Goal: Task Accomplishment & Management: Use online tool/utility

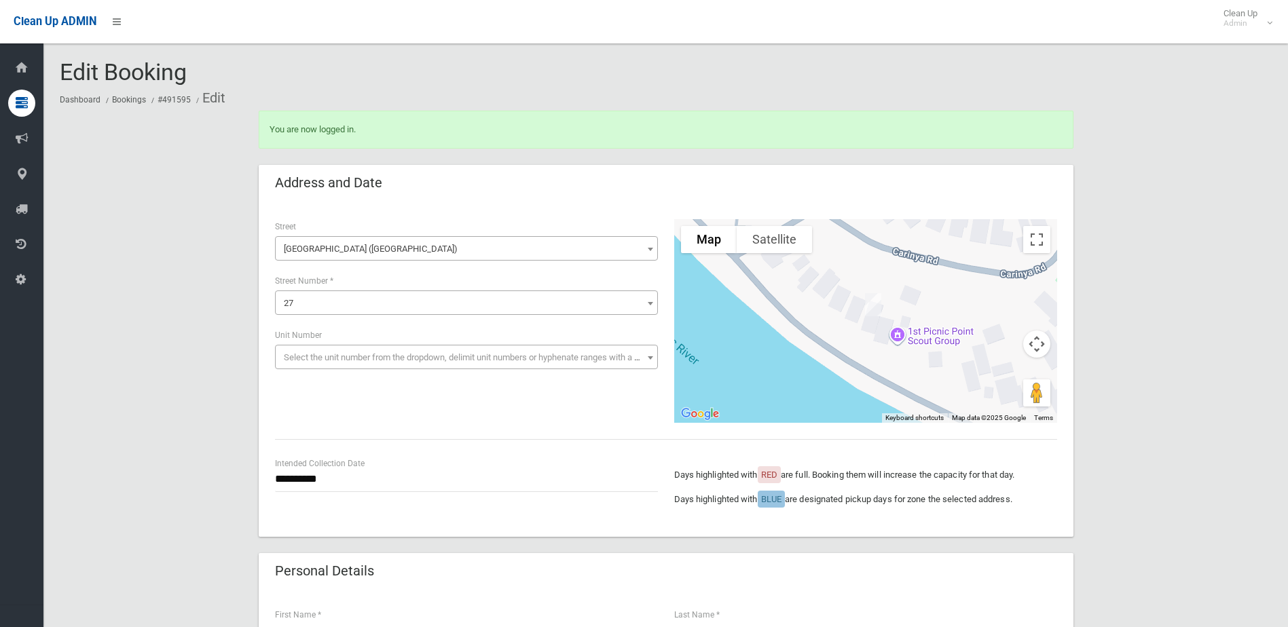
click at [314, 305] on span "27" at bounding box center [466, 303] width 376 height 19
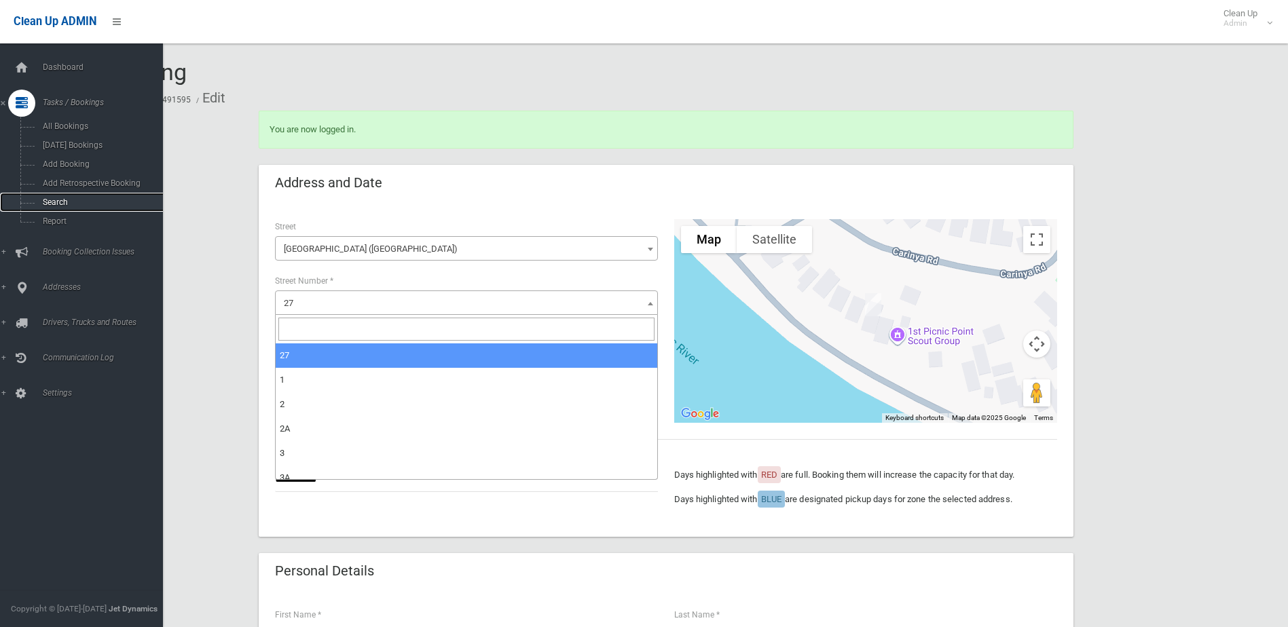
click at [48, 204] on span "Search" at bounding box center [100, 203] width 123 height 10
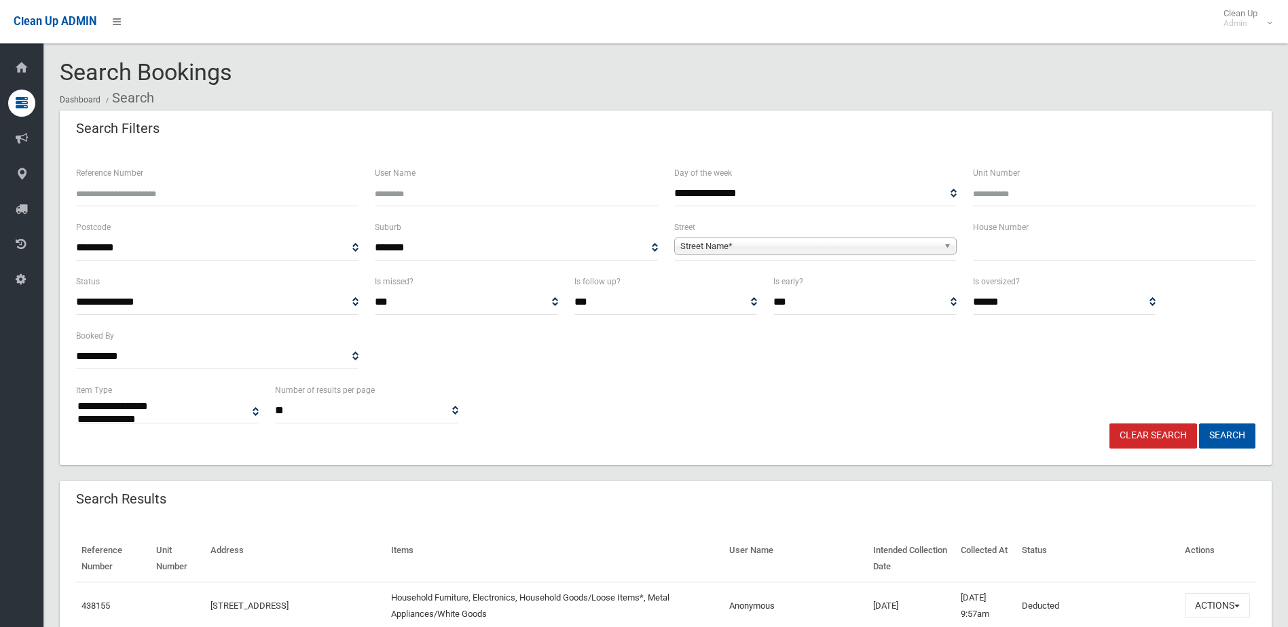
select select
click at [1042, 247] on input "text" at bounding box center [1114, 248] width 282 height 25
type input "***"
click at [750, 245] on span "Street Name*" at bounding box center [809, 246] width 258 height 16
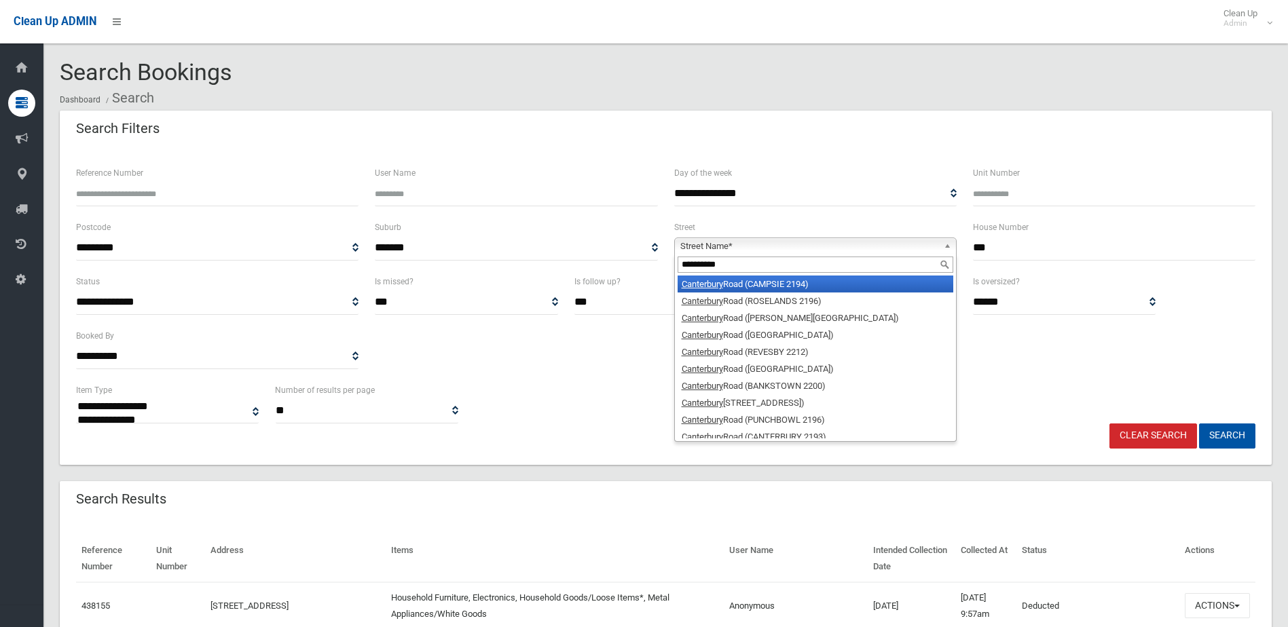
type input "**********"
click at [751, 282] on li "Canterbury Road (CAMPSIE 2194)" at bounding box center [816, 284] width 276 height 17
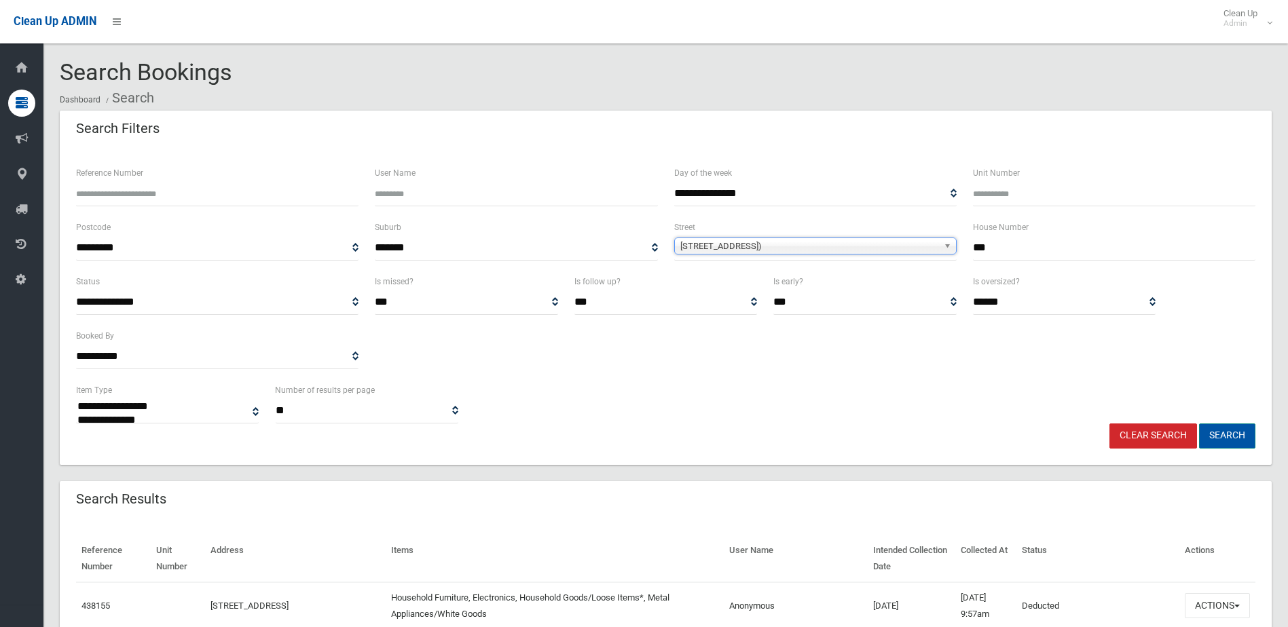
click at [1229, 433] on button "Search" at bounding box center [1227, 436] width 56 height 25
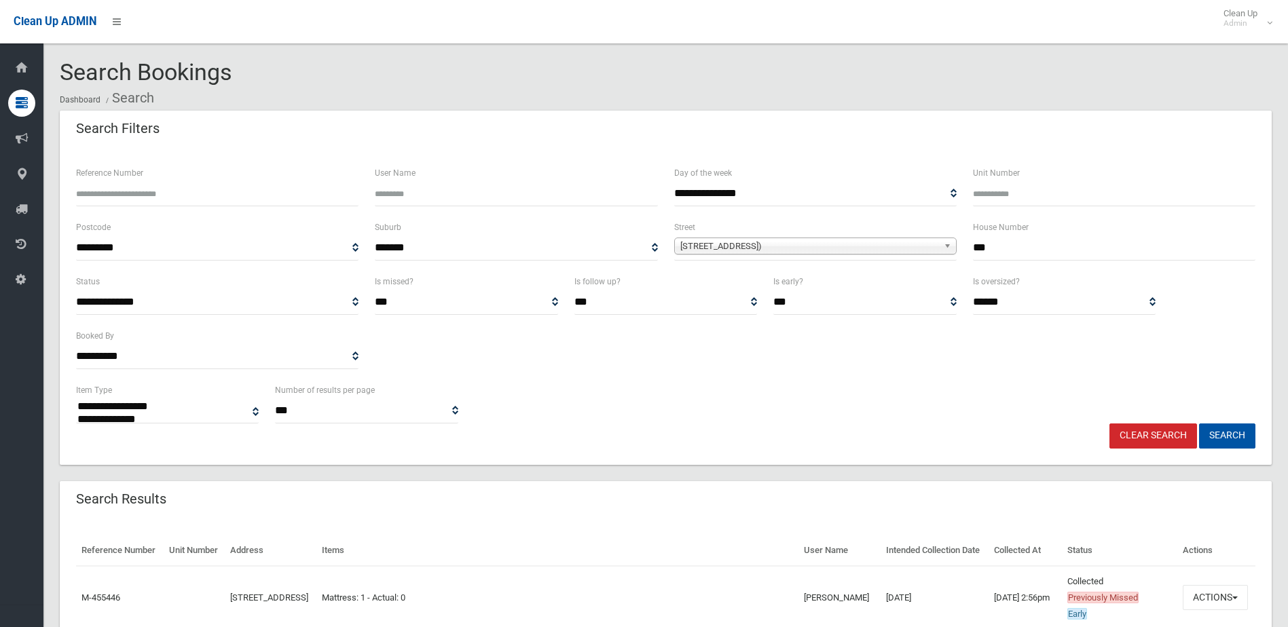
select select
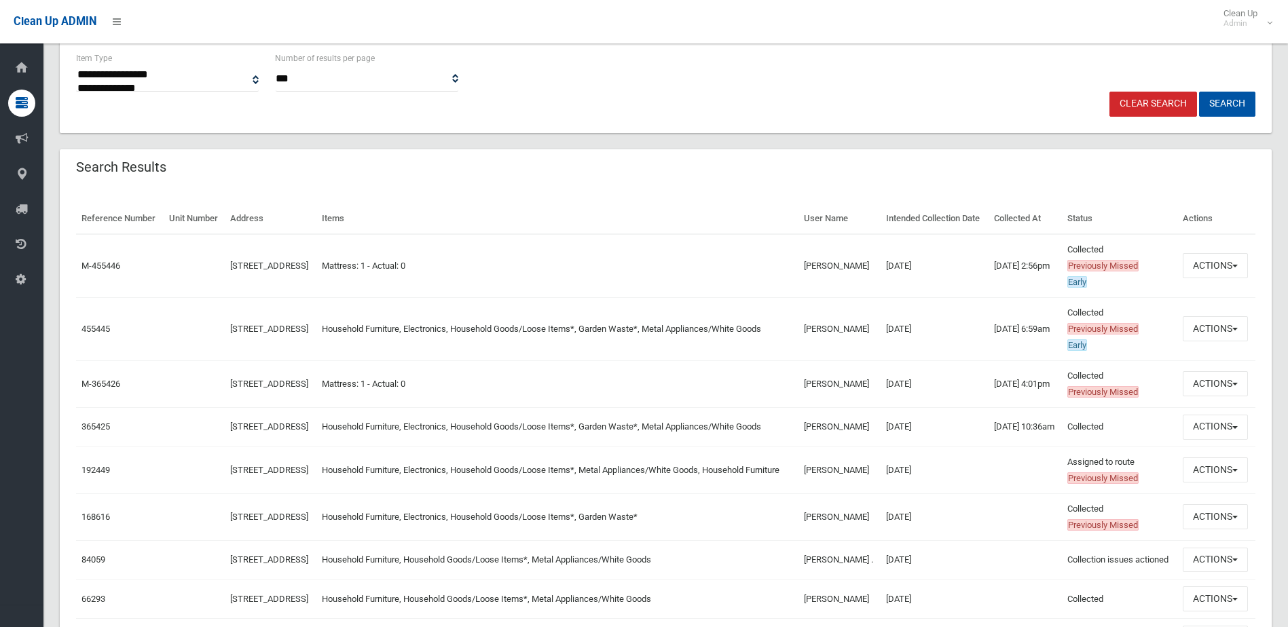
scroll to position [339, 0]
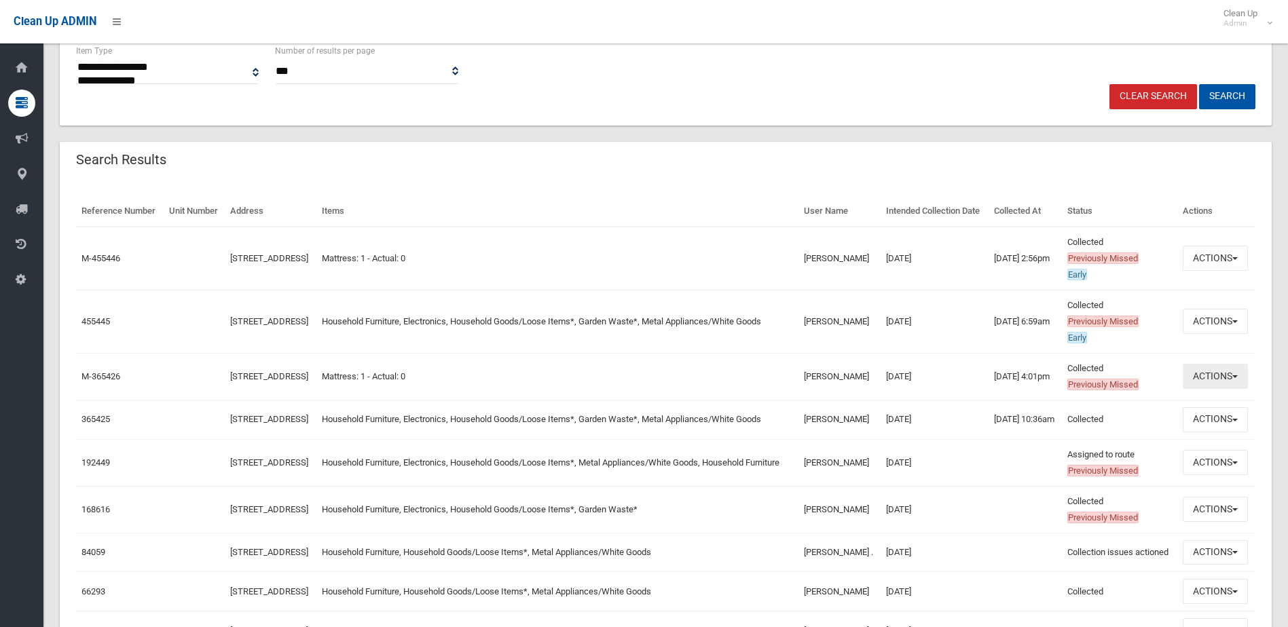
click at [1206, 388] on button "Actions" at bounding box center [1215, 376] width 65 height 25
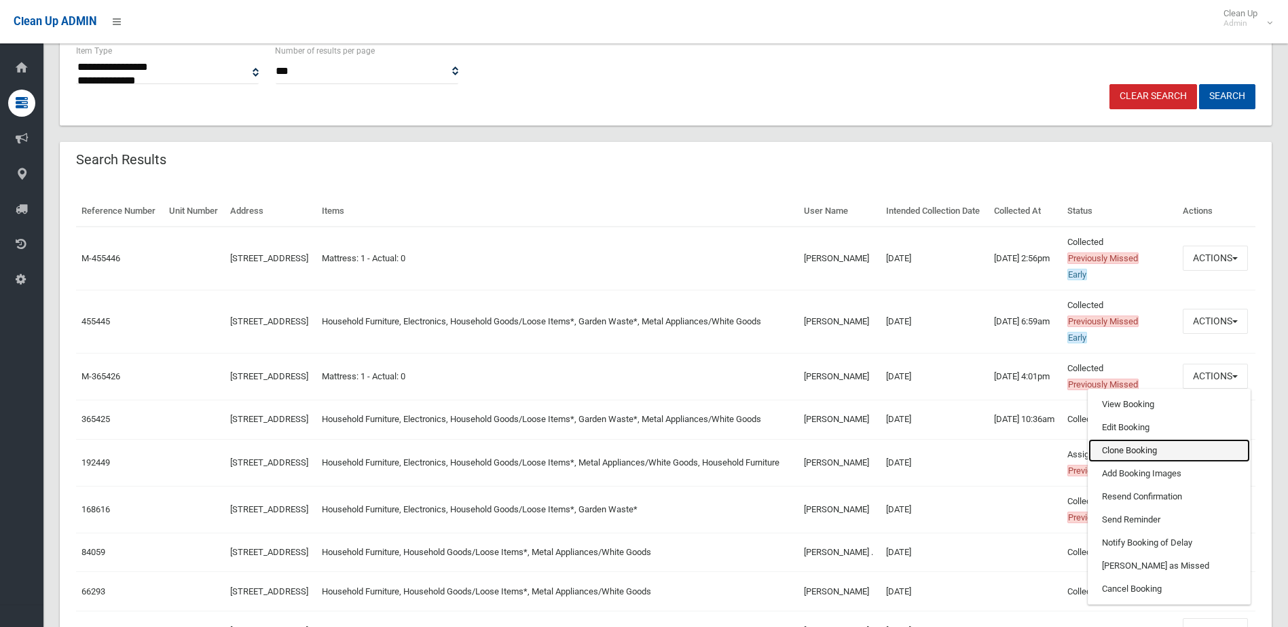
click at [1152, 462] on link "Clone Booking" at bounding box center [1169, 450] width 162 height 23
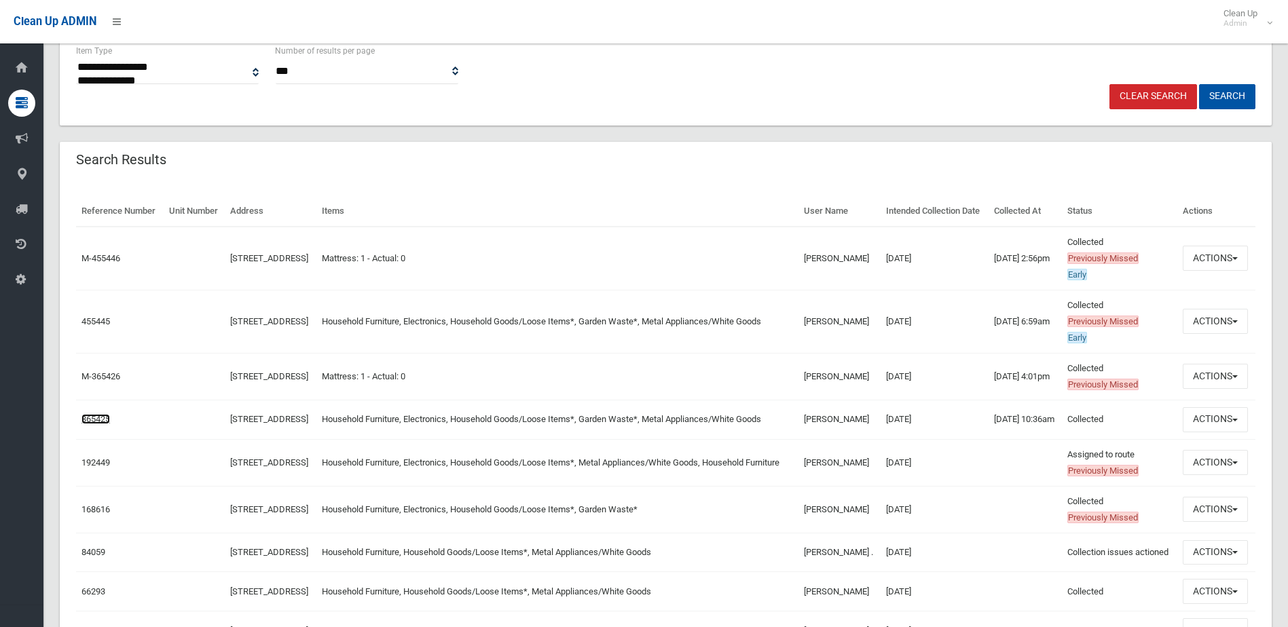
click at [88, 424] on link "365425" at bounding box center [95, 419] width 29 height 10
click at [106, 327] on link "455445" at bounding box center [95, 321] width 29 height 10
click at [98, 327] on link "455445" at bounding box center [95, 321] width 29 height 10
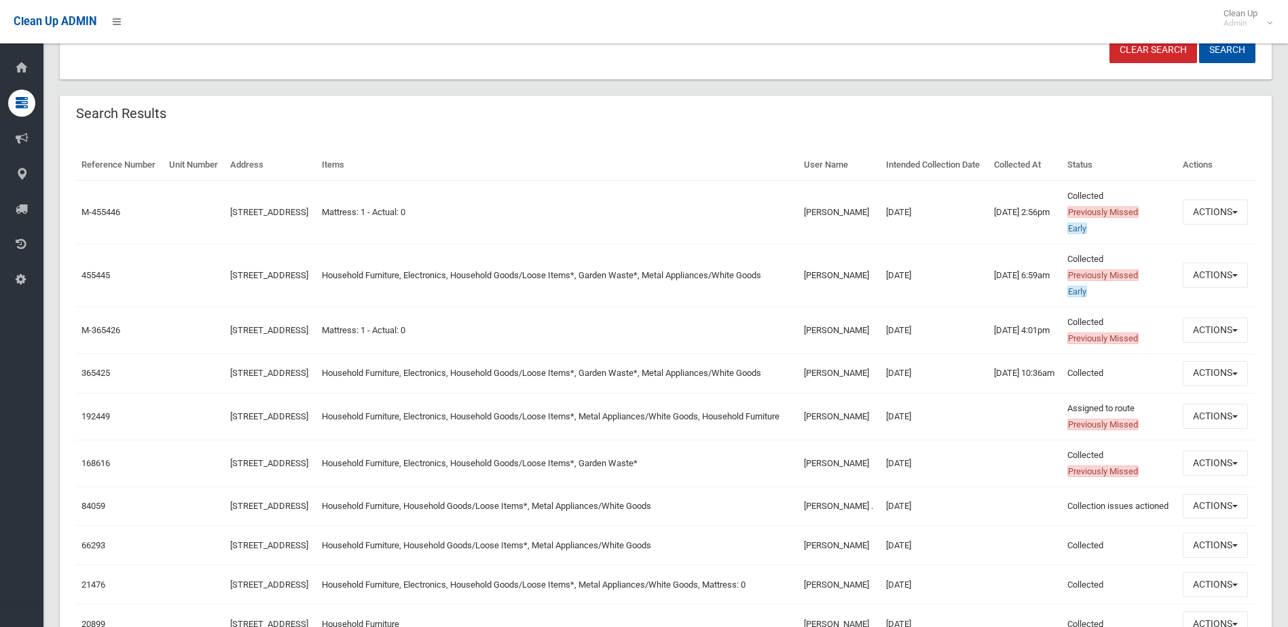
scroll to position [46, 0]
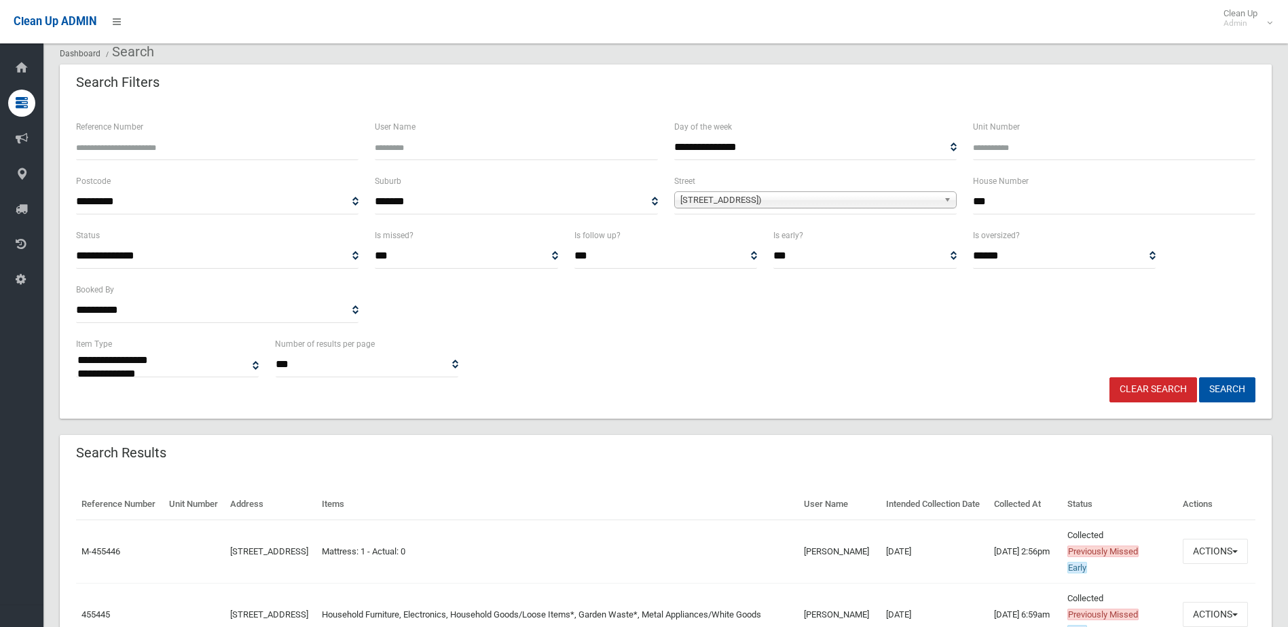
drag, startPoint x: 998, startPoint y: 199, endPoint x: 931, endPoint y: 199, distance: 66.5
click at [934, 199] on div "**********" at bounding box center [666, 200] width 1196 height 54
type input "**"
click at [929, 199] on span "Canterbury Road (CAMPSIE 2194)" at bounding box center [809, 200] width 258 height 16
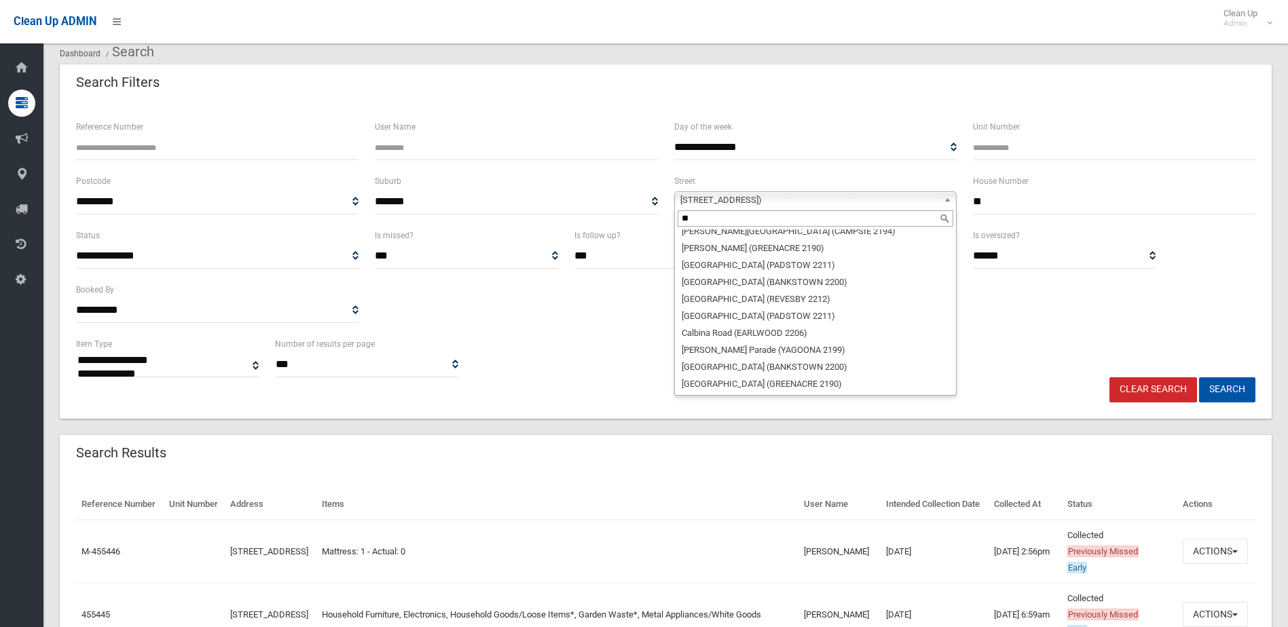
scroll to position [0, 0]
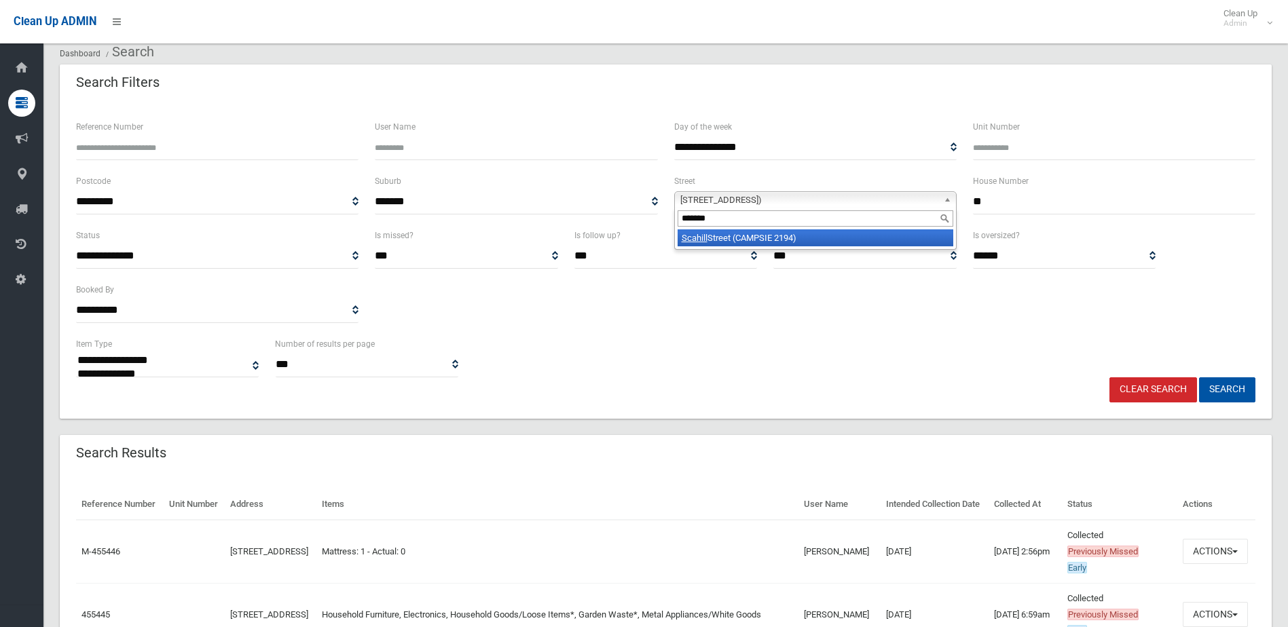
type input "*******"
click at [815, 240] on li "Scahill Street (CAMPSIE 2194)" at bounding box center [816, 237] width 276 height 17
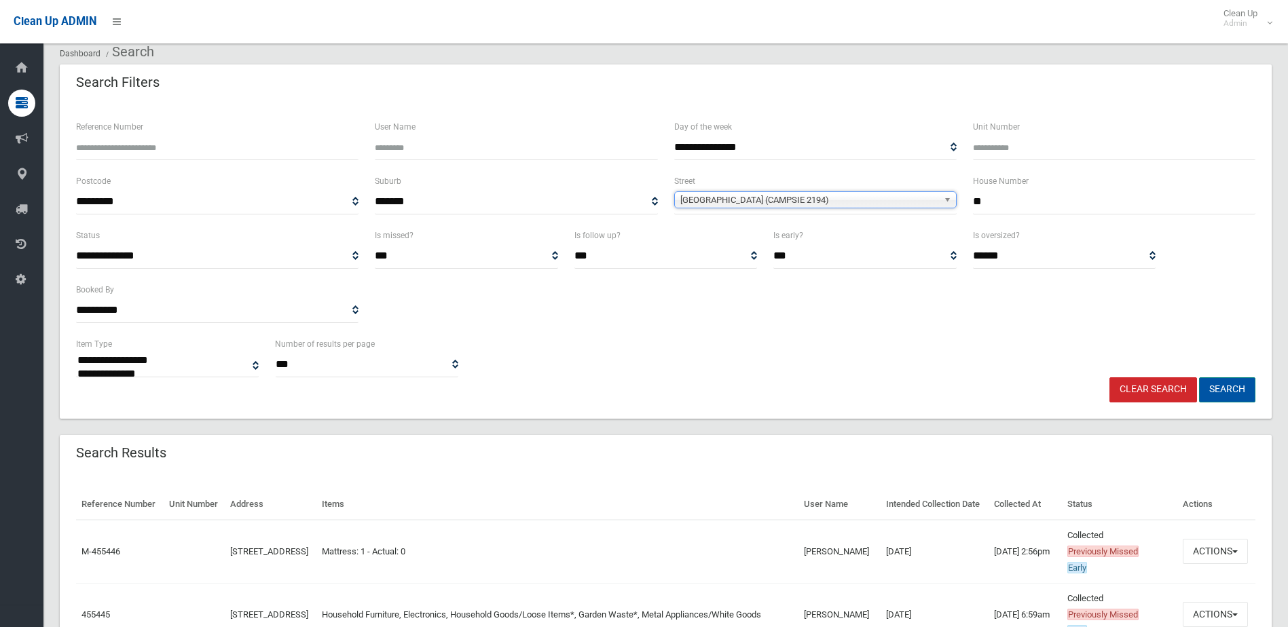
click at [1231, 391] on button "Search" at bounding box center [1227, 389] width 56 height 25
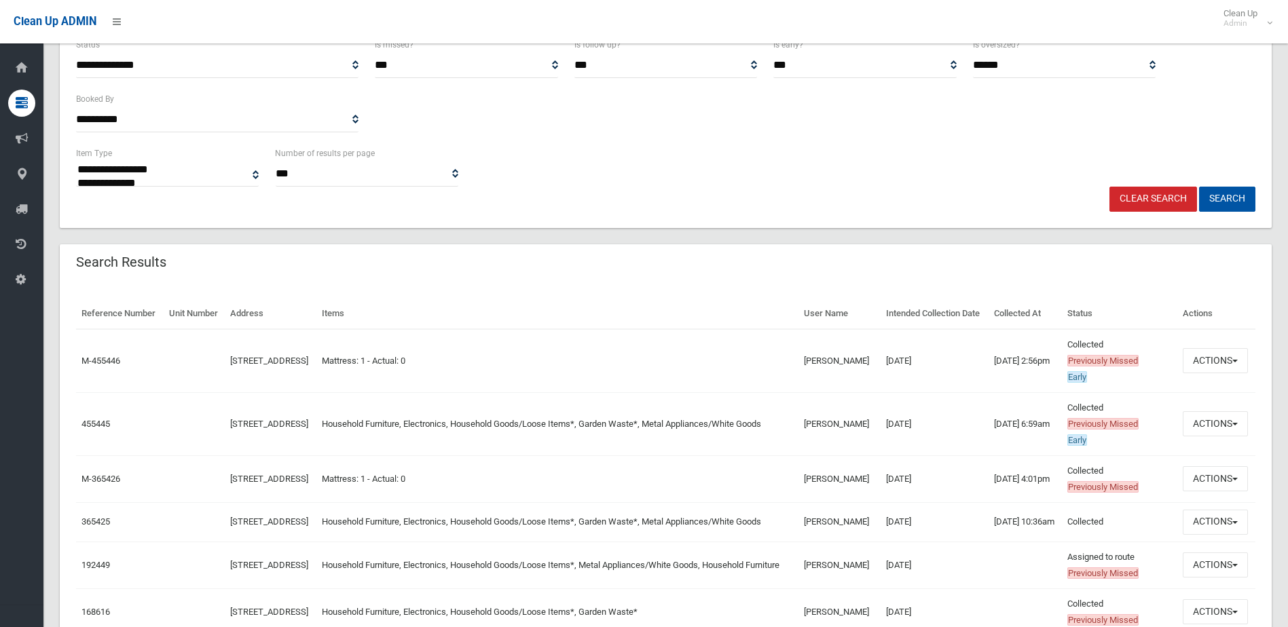
scroll to position [250, 0]
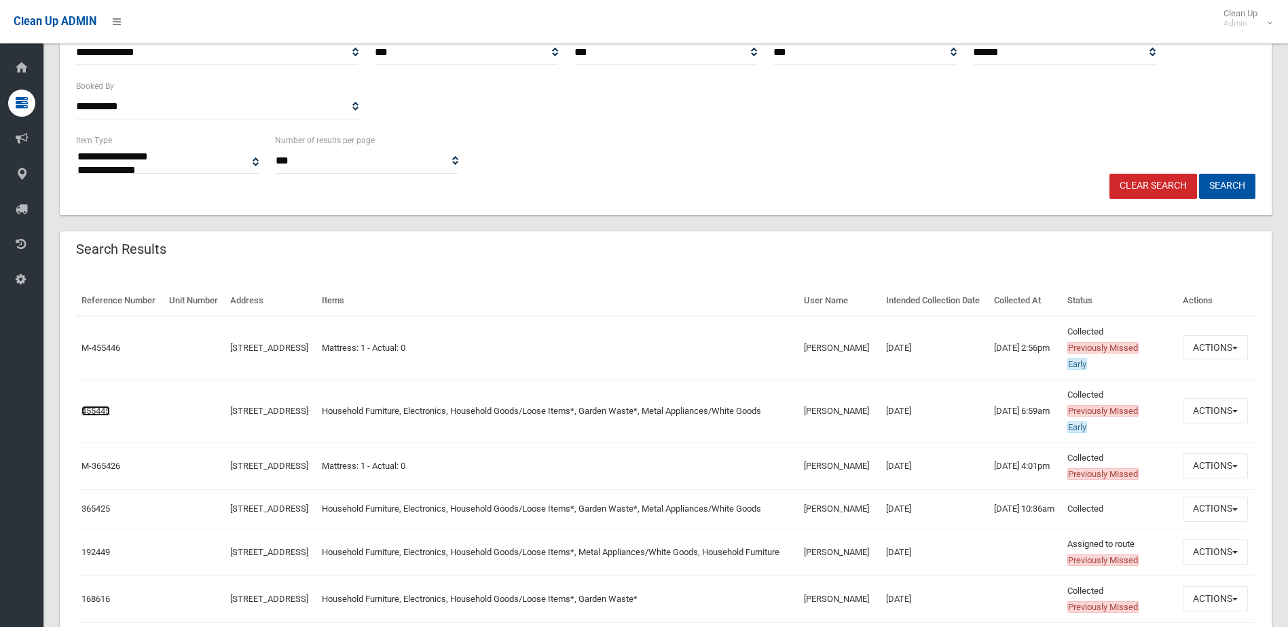
click at [90, 416] on link "455445" at bounding box center [95, 411] width 29 height 10
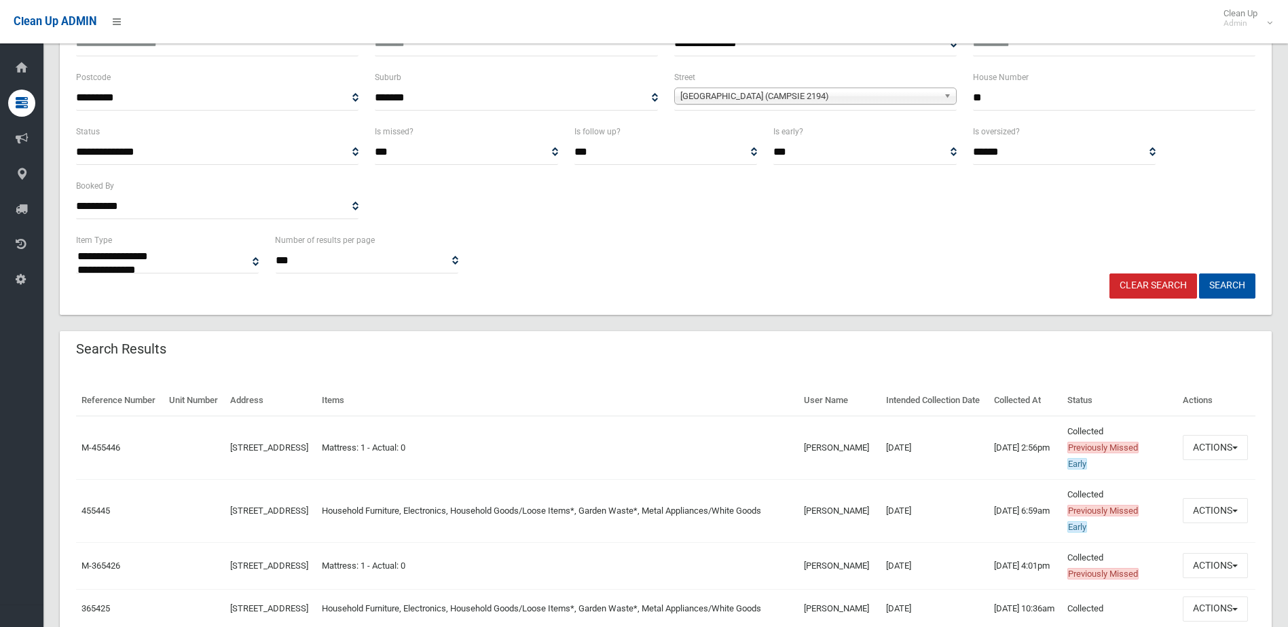
scroll to position [0, 0]
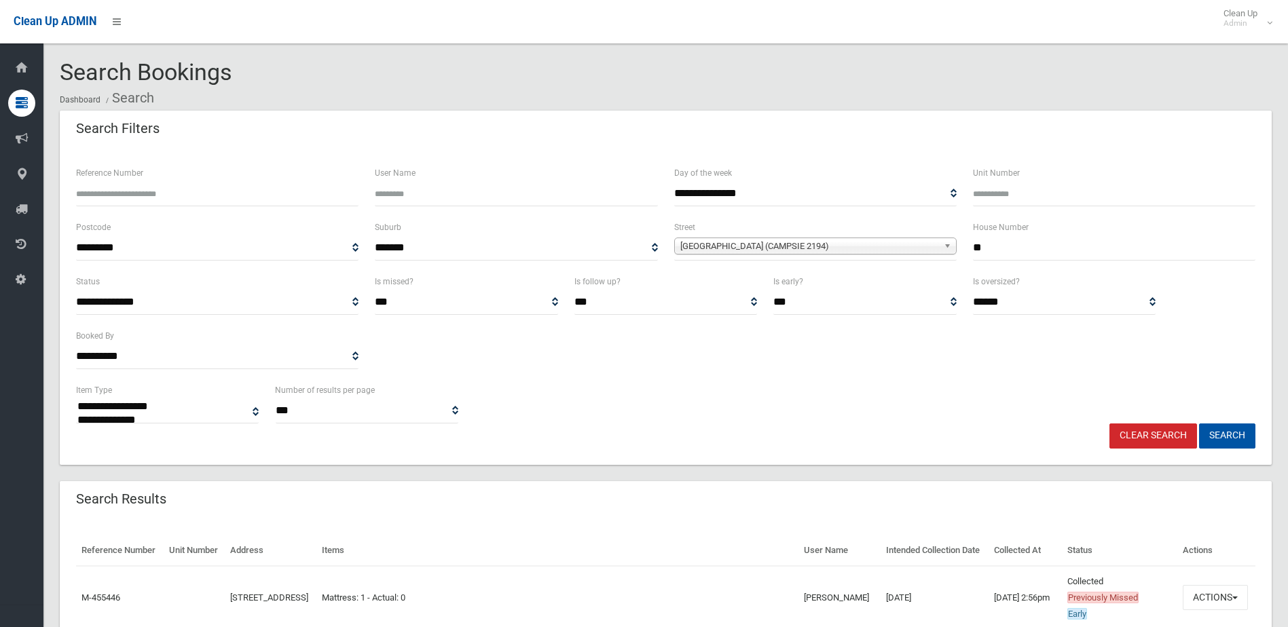
click at [989, 249] on input "**" at bounding box center [1114, 248] width 282 height 25
type input "**"
click at [1199, 424] on button "Search" at bounding box center [1227, 436] width 56 height 25
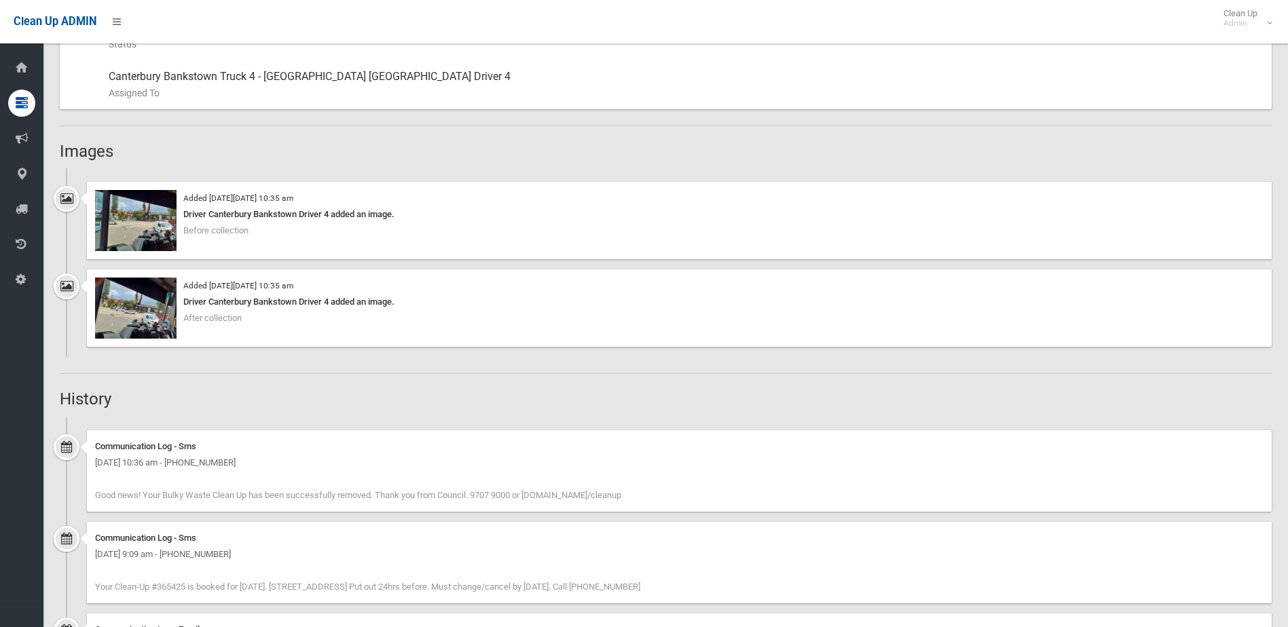
scroll to position [815, 0]
click at [134, 196] on img at bounding box center [135, 220] width 81 height 61
click at [123, 312] on img at bounding box center [135, 308] width 81 height 61
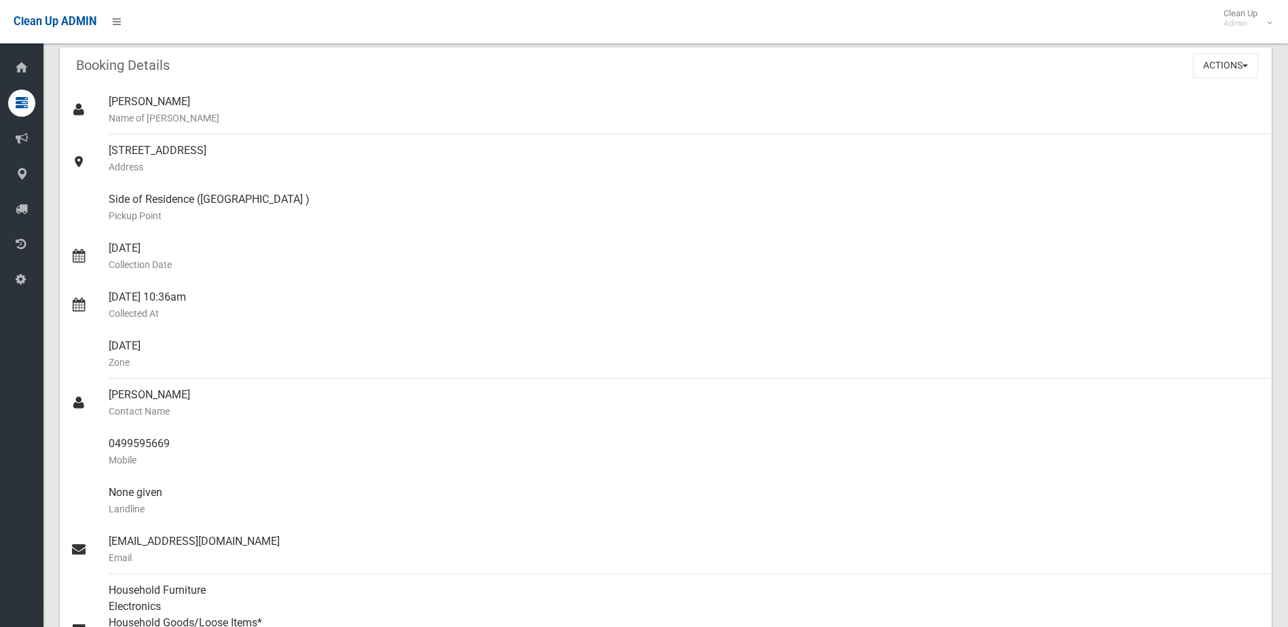
scroll to position [0, 0]
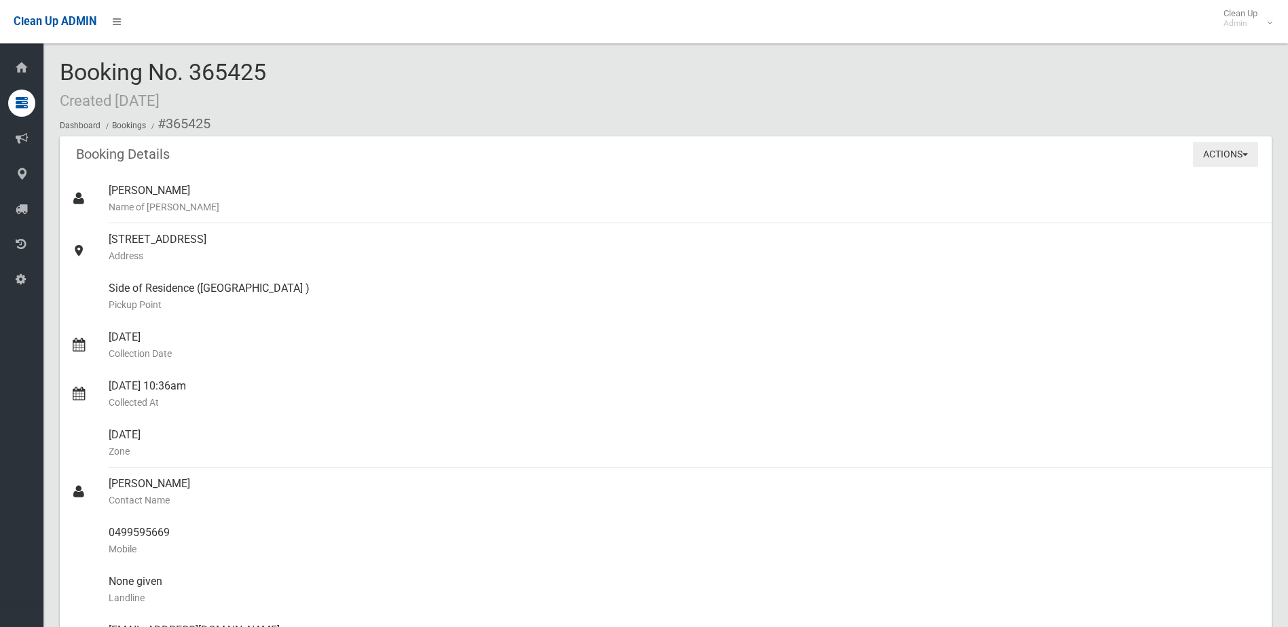
click at [1196, 152] on button "Actions" at bounding box center [1225, 154] width 65 height 25
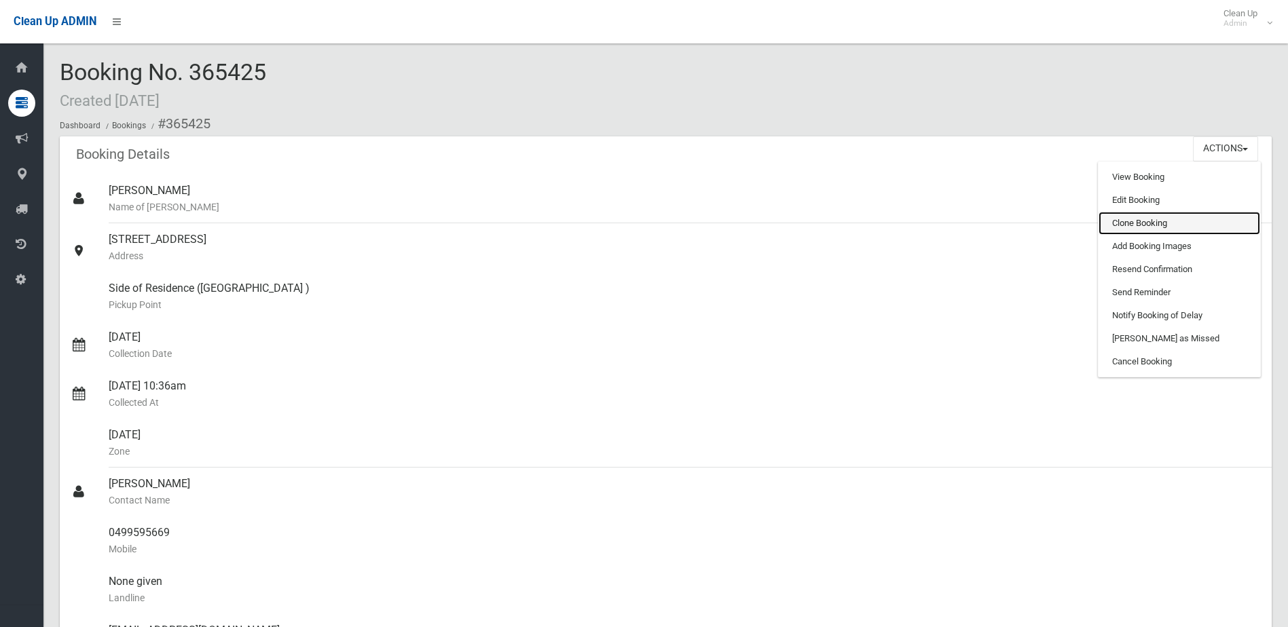
click at [1116, 223] on link "Clone Booking" at bounding box center [1179, 223] width 162 height 23
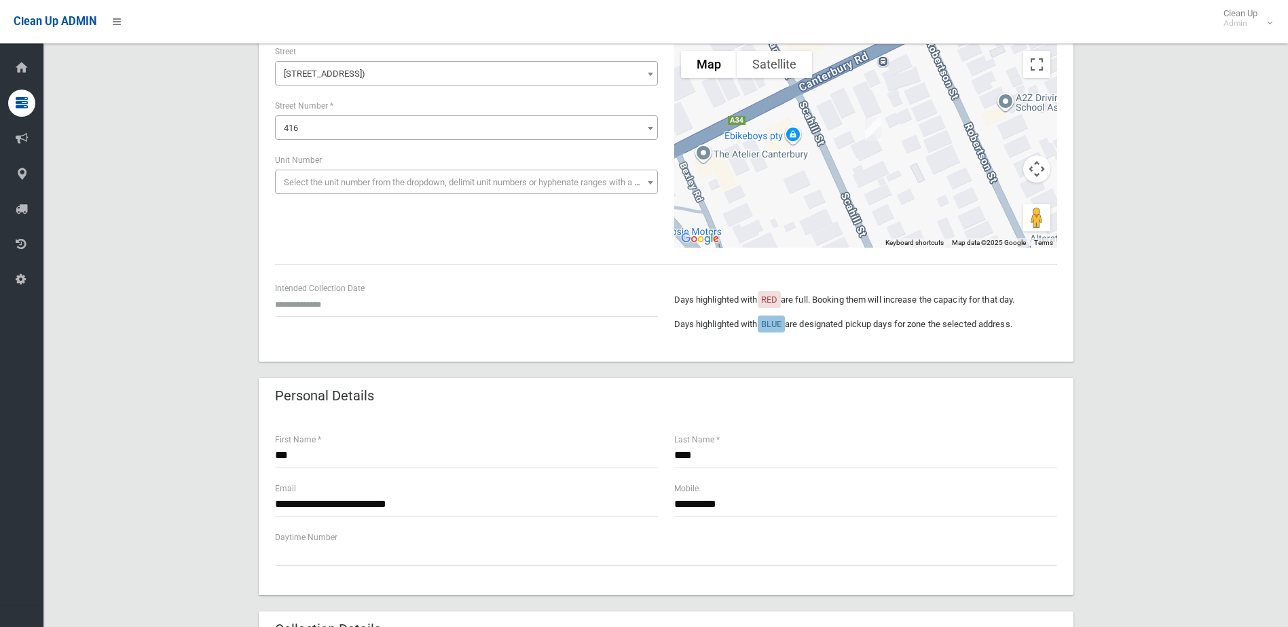
scroll to position [136, 0]
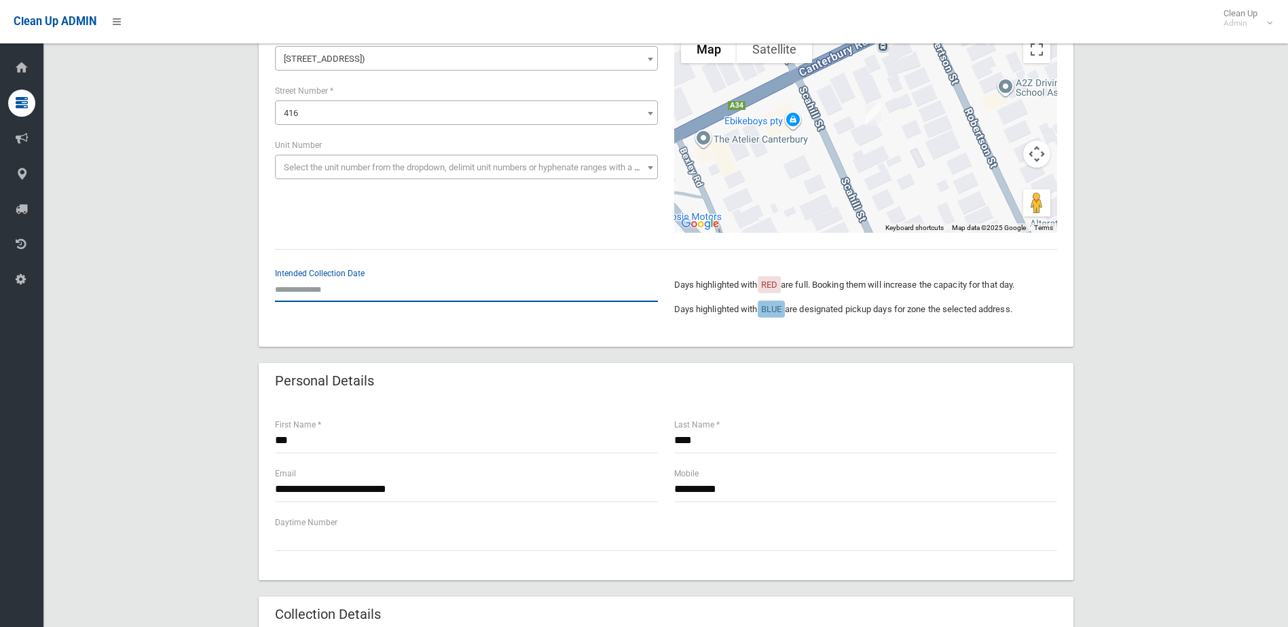
click at [297, 287] on input "text" at bounding box center [466, 289] width 383 height 25
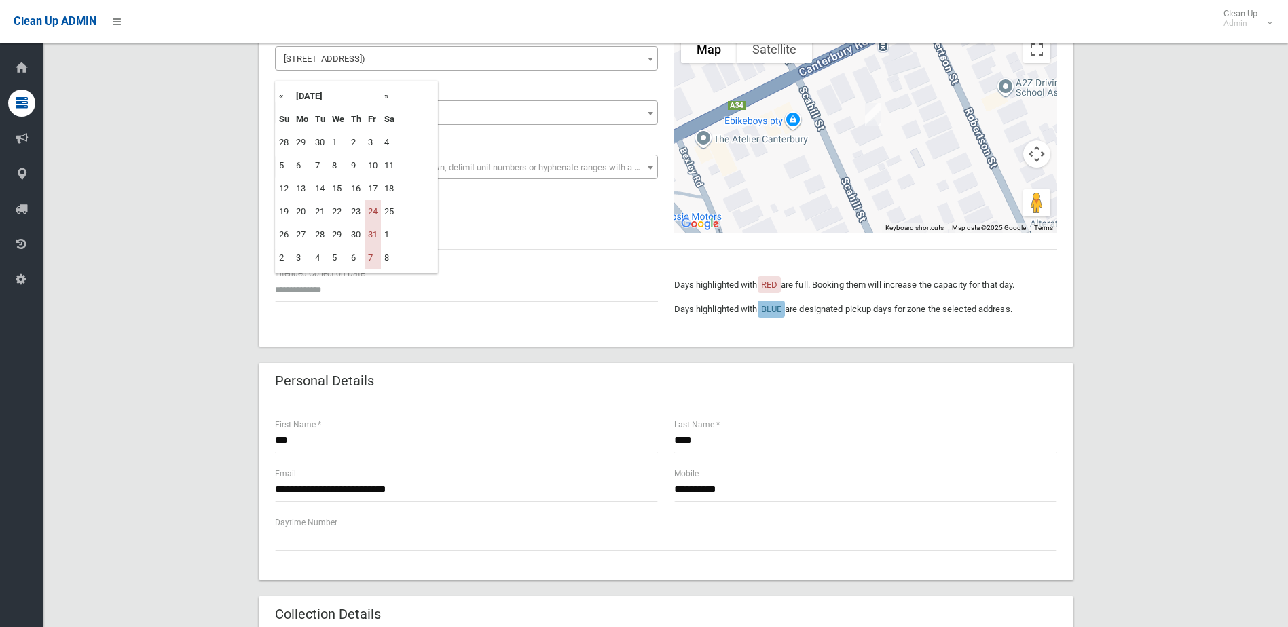
click at [387, 97] on th "»" at bounding box center [389, 96] width 17 height 23
click at [374, 189] on td "14" at bounding box center [373, 188] width 16 height 23
type input "**********"
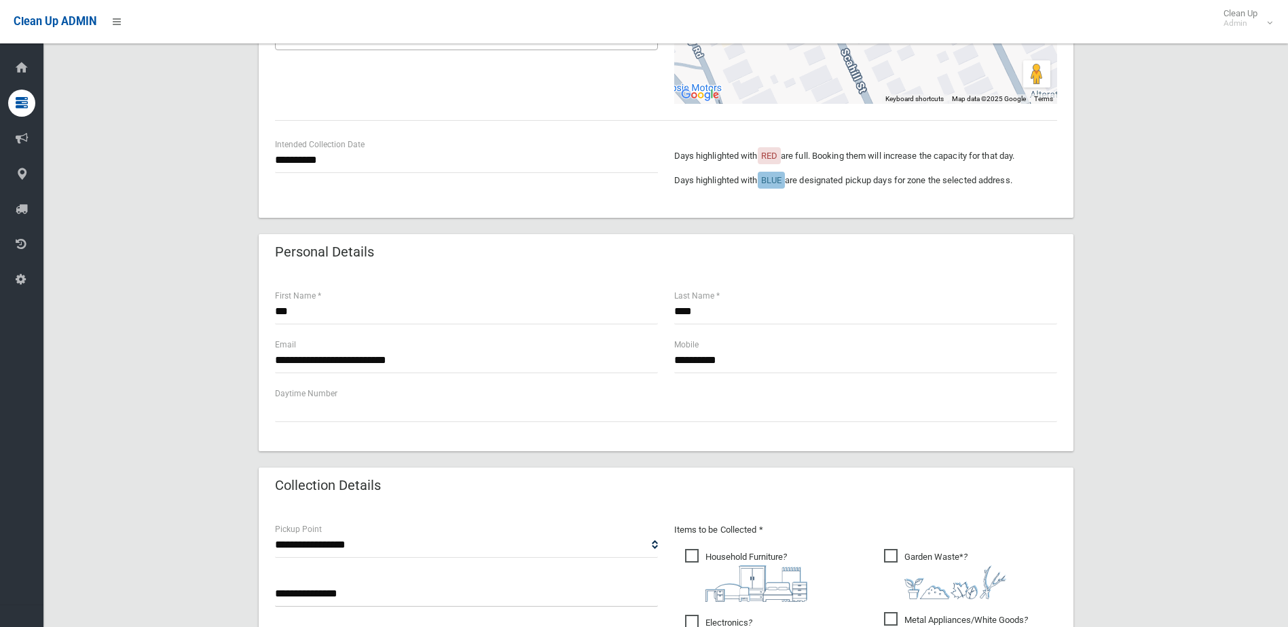
scroll to position [272, 0]
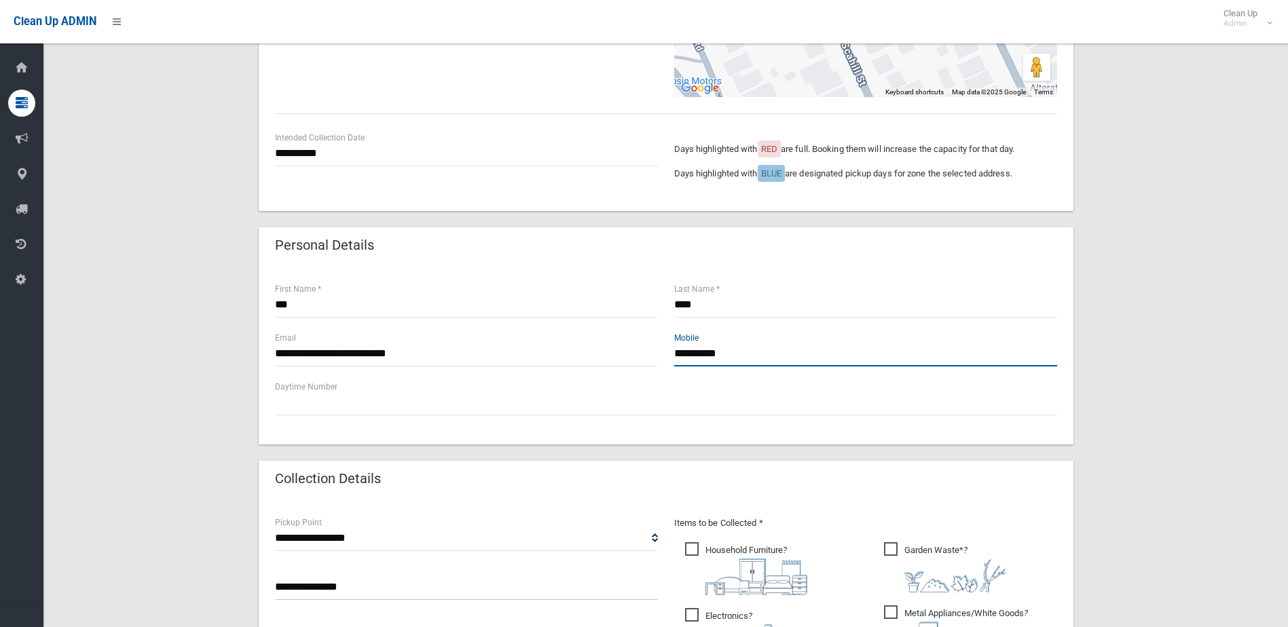
click at [697, 354] on input "**********" at bounding box center [865, 353] width 383 height 25
click at [720, 354] on input "**********" at bounding box center [865, 353] width 383 height 25
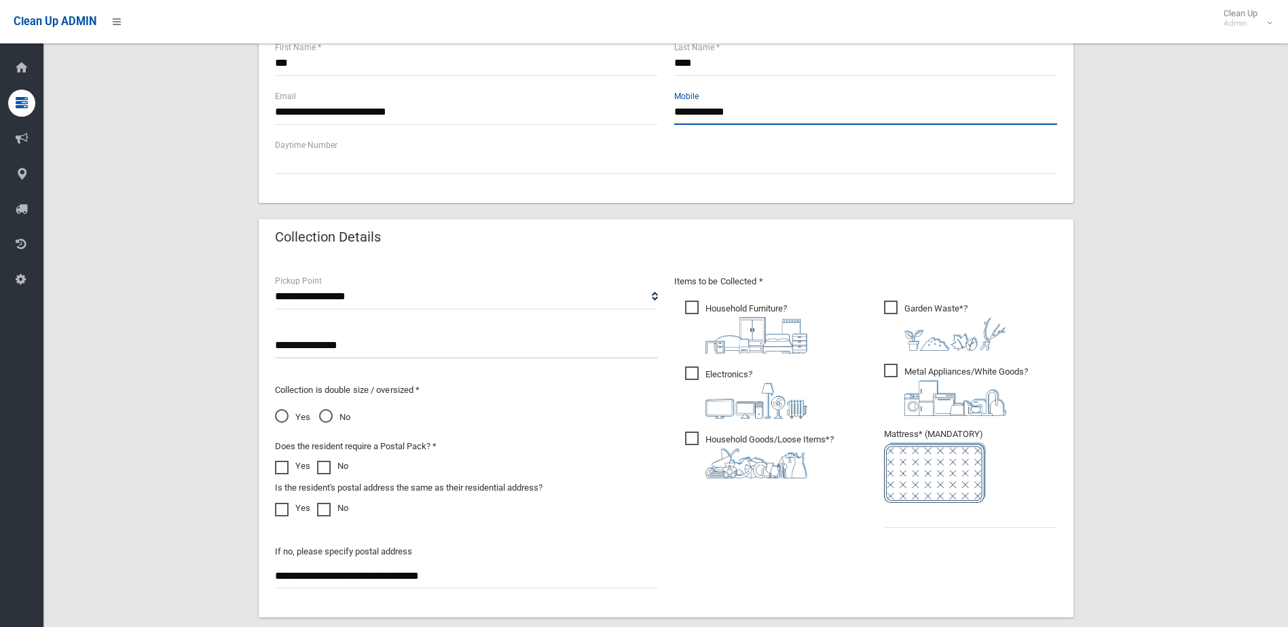
scroll to position [543, 0]
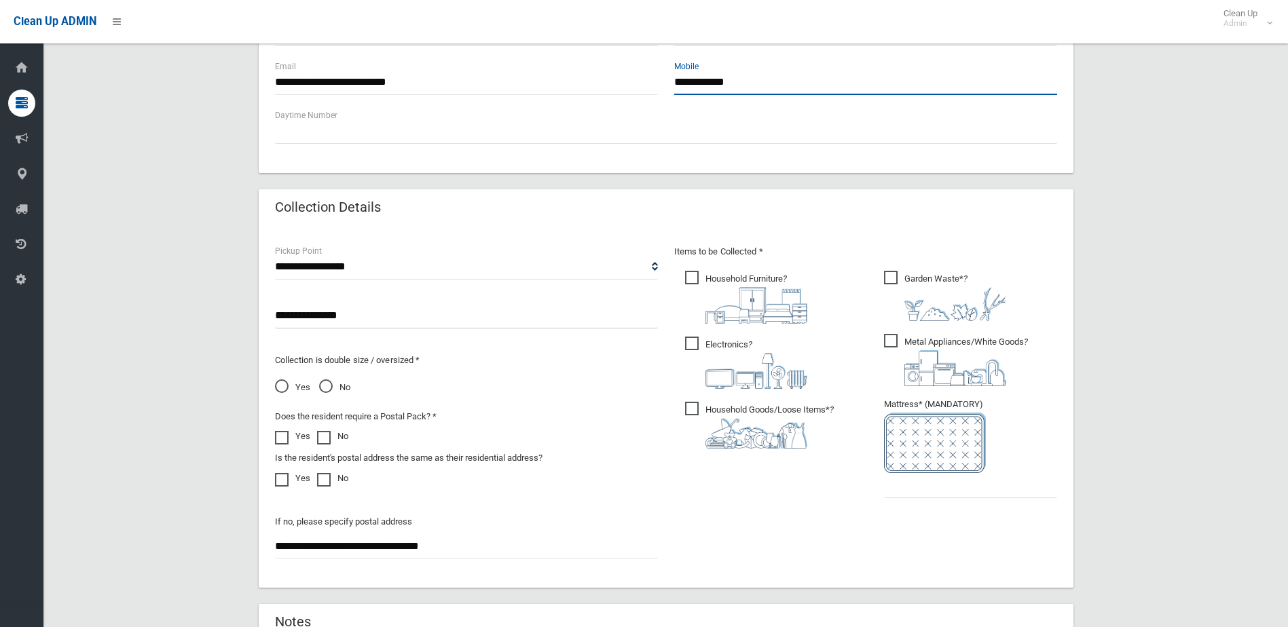
type input "**********"
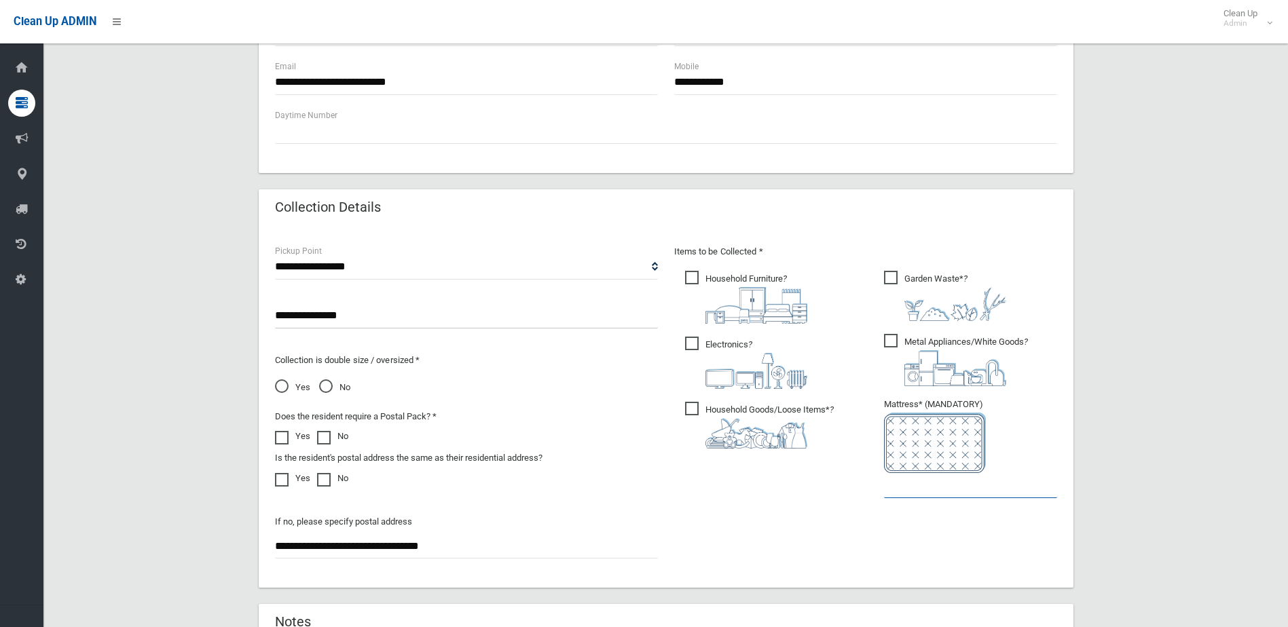
click at [970, 484] on input "text" at bounding box center [970, 485] width 173 height 25
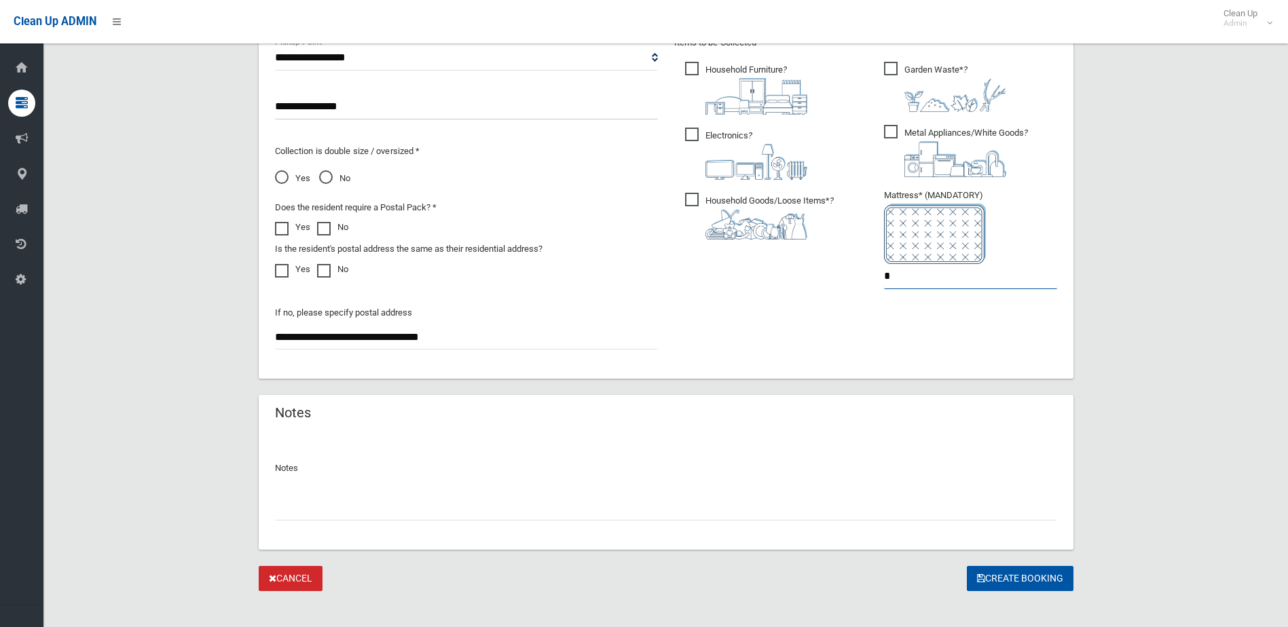
scroll to position [765, 0]
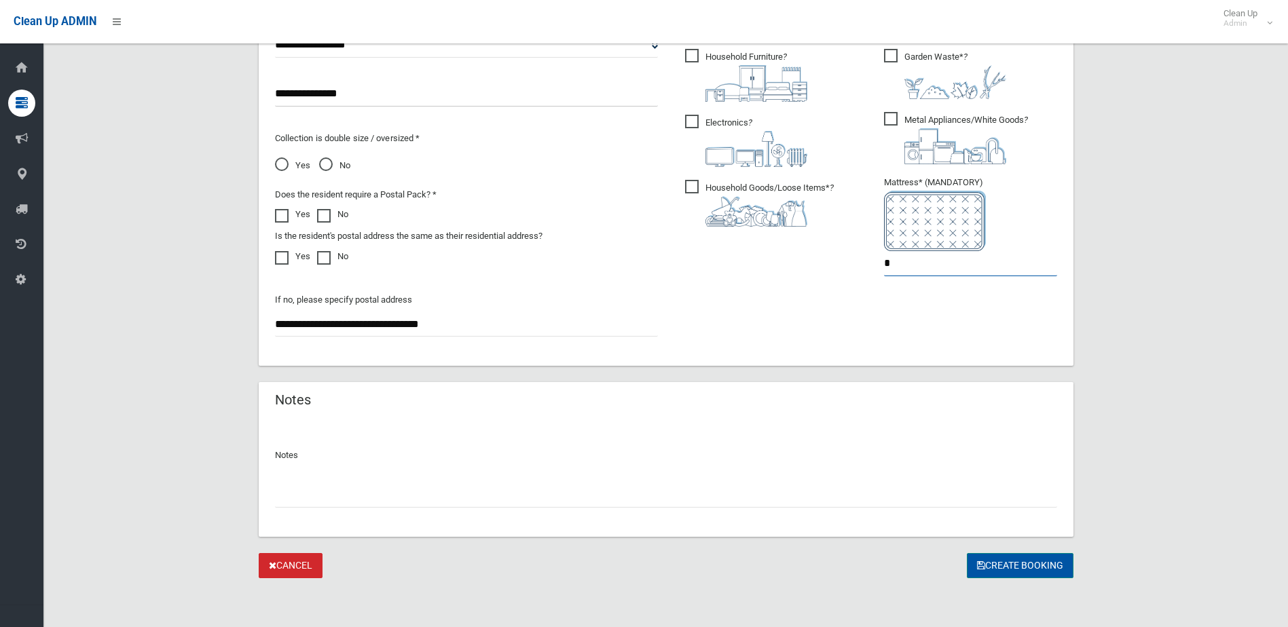
type input "*"
click at [1005, 561] on button "Create Booking" at bounding box center [1020, 565] width 107 height 25
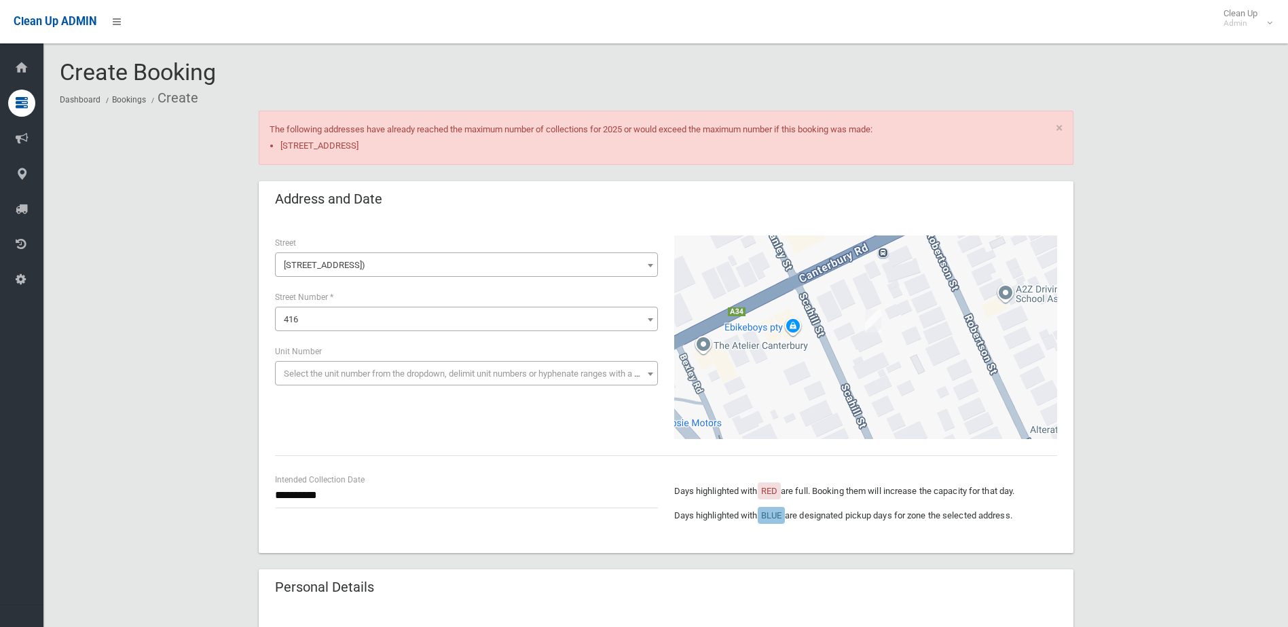
scroll to position [765, 0]
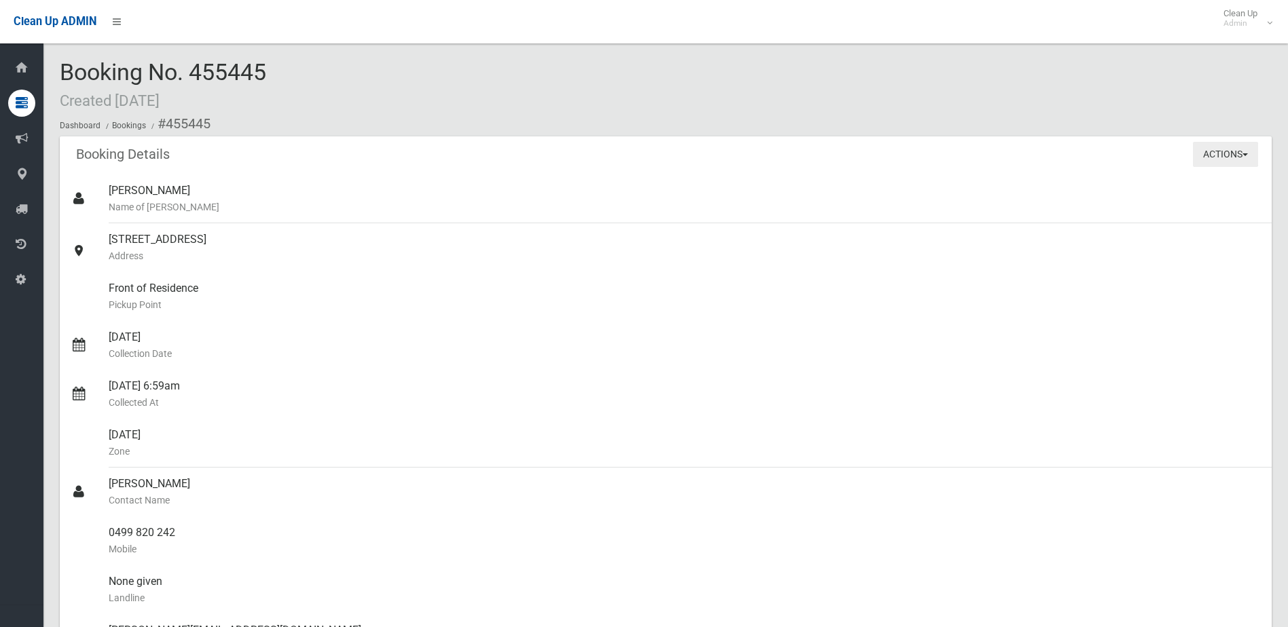
click at [1236, 158] on button "Actions" at bounding box center [1225, 154] width 65 height 25
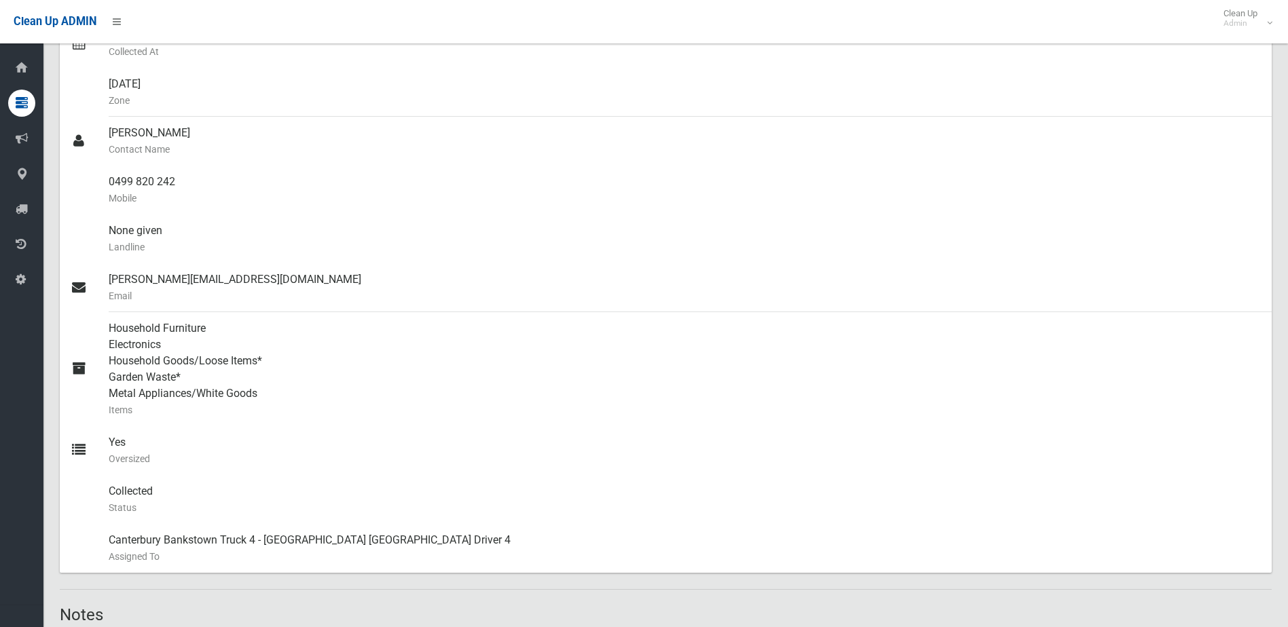
scroll to position [204, 0]
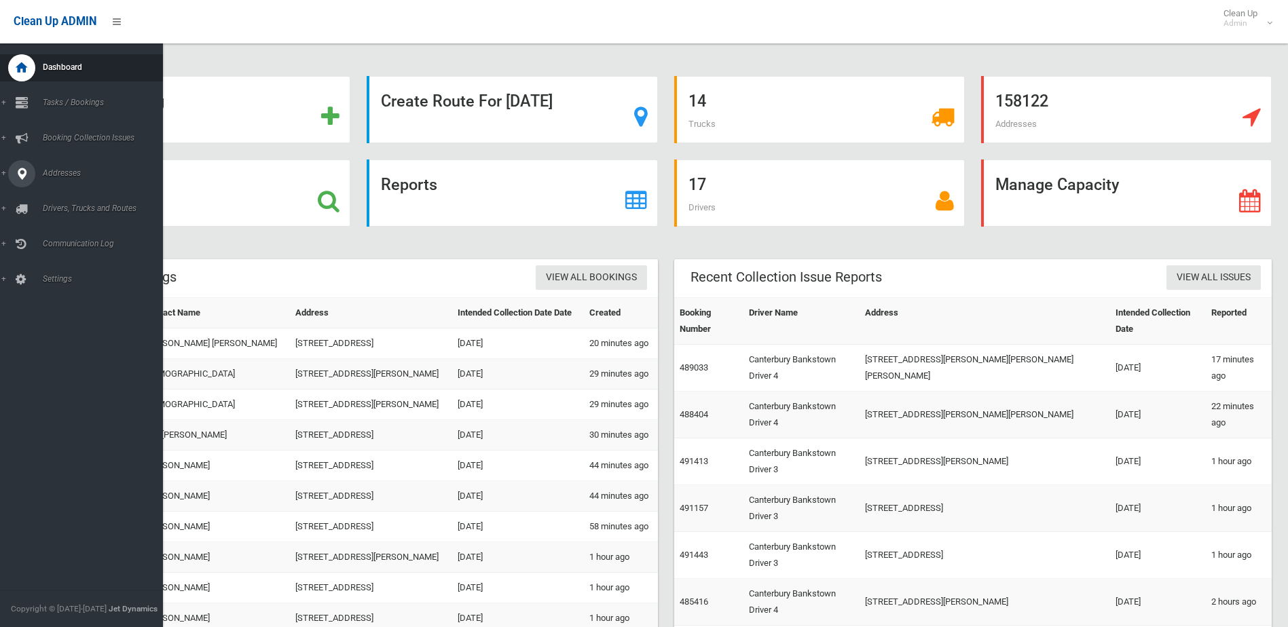
click at [3, 172] on link "Addresses" at bounding box center [86, 173] width 173 height 27
click at [61, 191] on link "All Addresses" at bounding box center [86, 196] width 173 height 19
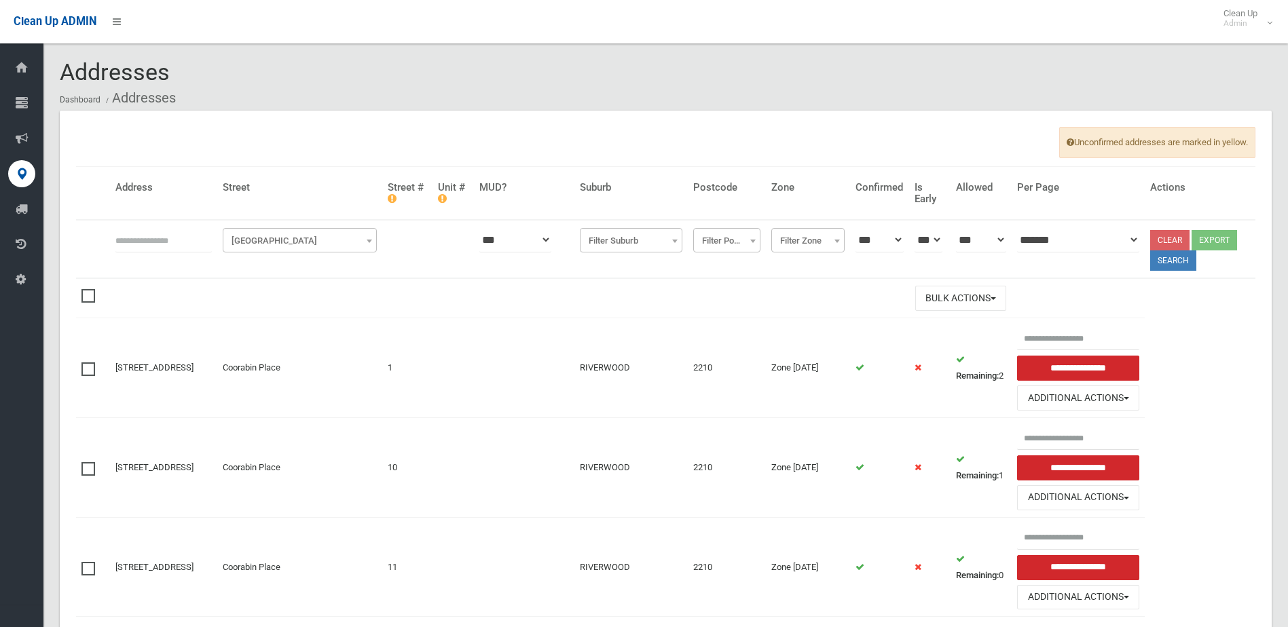
click at [158, 240] on input "text" at bounding box center [163, 239] width 96 height 25
type input "**"
click at [275, 236] on span "Filter Street" at bounding box center [299, 241] width 147 height 19
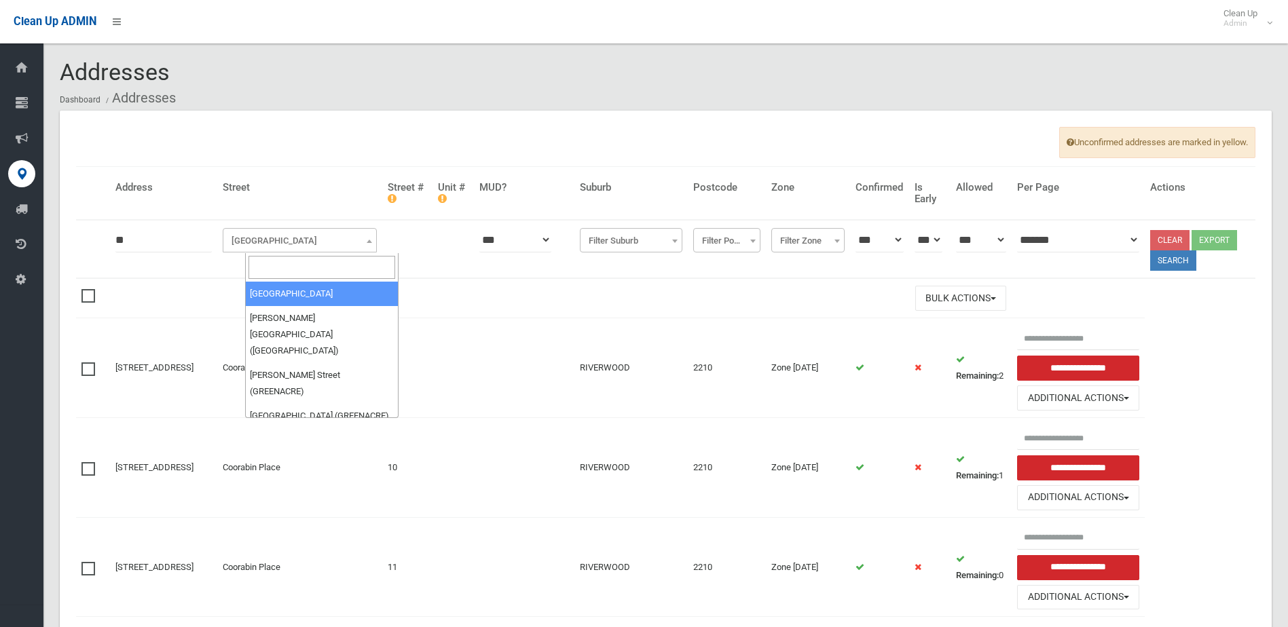
click at [281, 261] on input "search" at bounding box center [321, 267] width 147 height 23
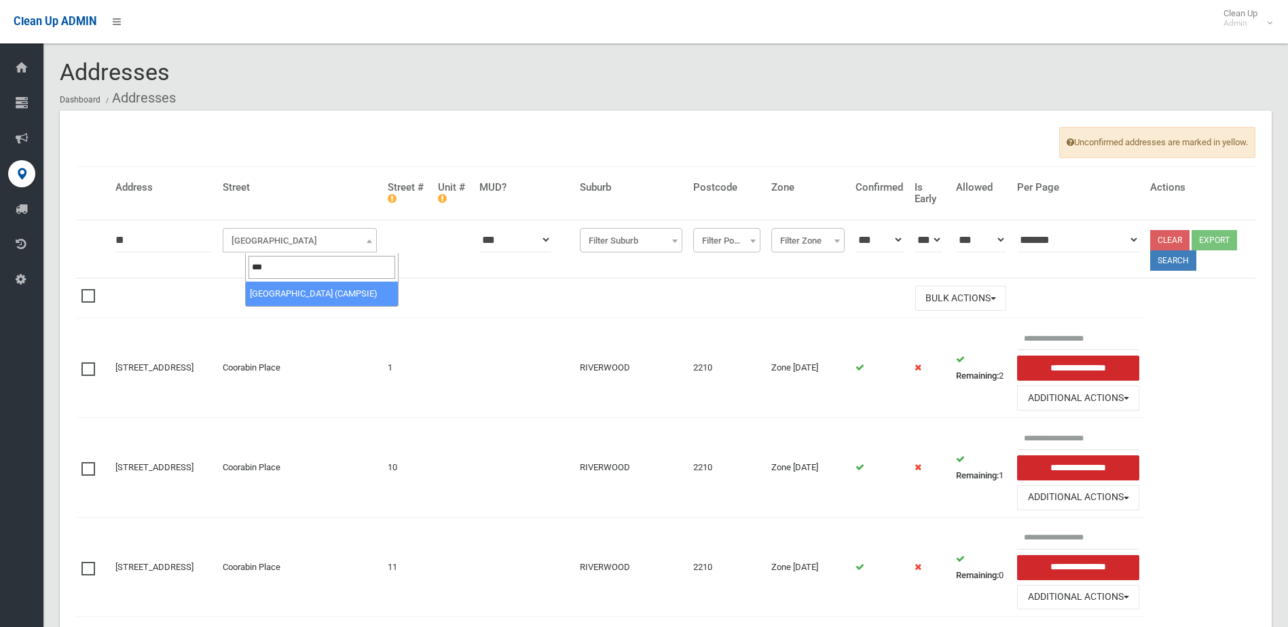
type input "***"
select select "***"
click at [1182, 256] on button "Search" at bounding box center [1173, 261] width 46 height 20
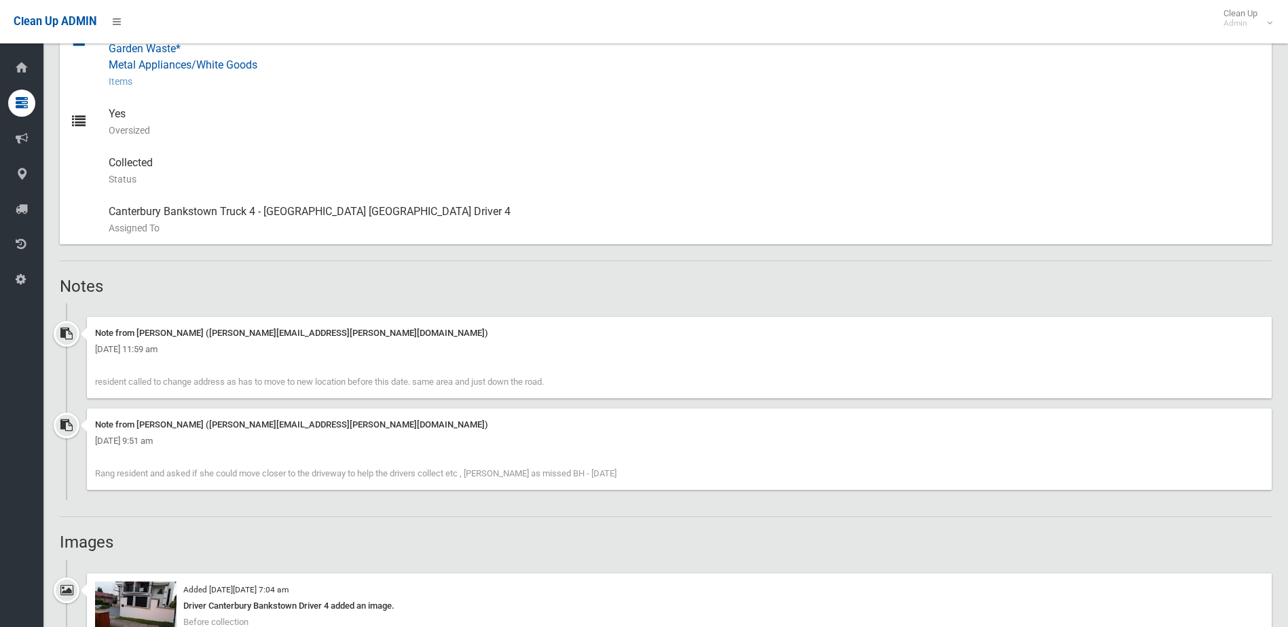
scroll to position [883, 0]
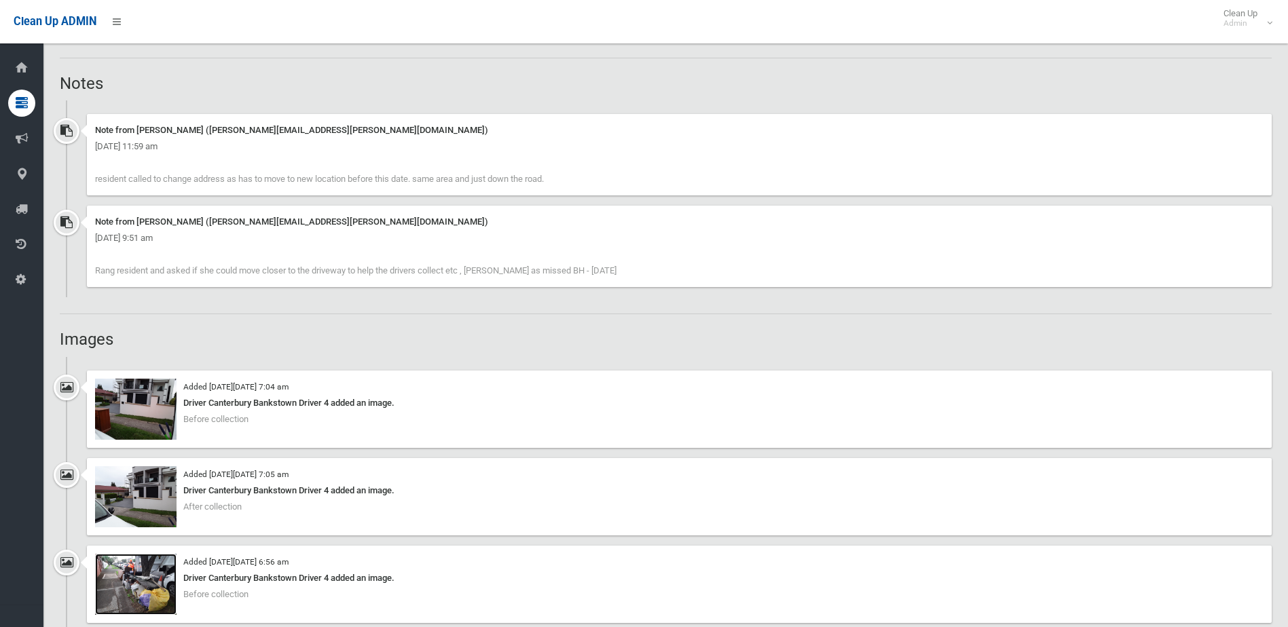
click at [143, 588] on img at bounding box center [135, 584] width 81 height 61
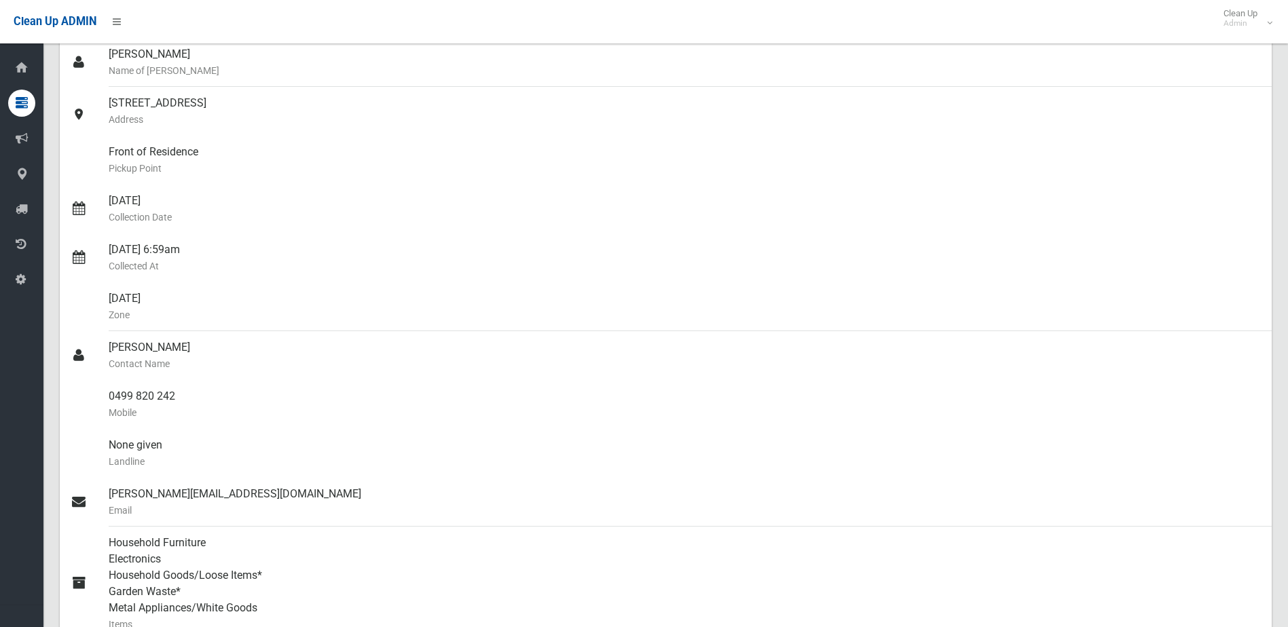
scroll to position [0, 0]
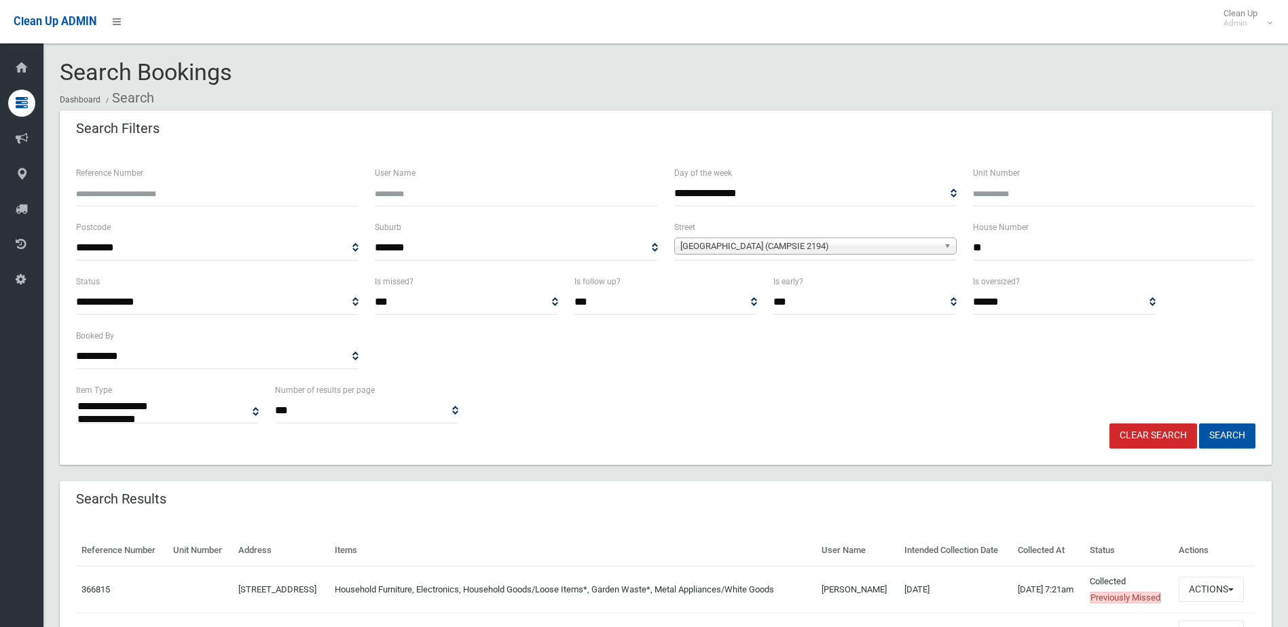
select select
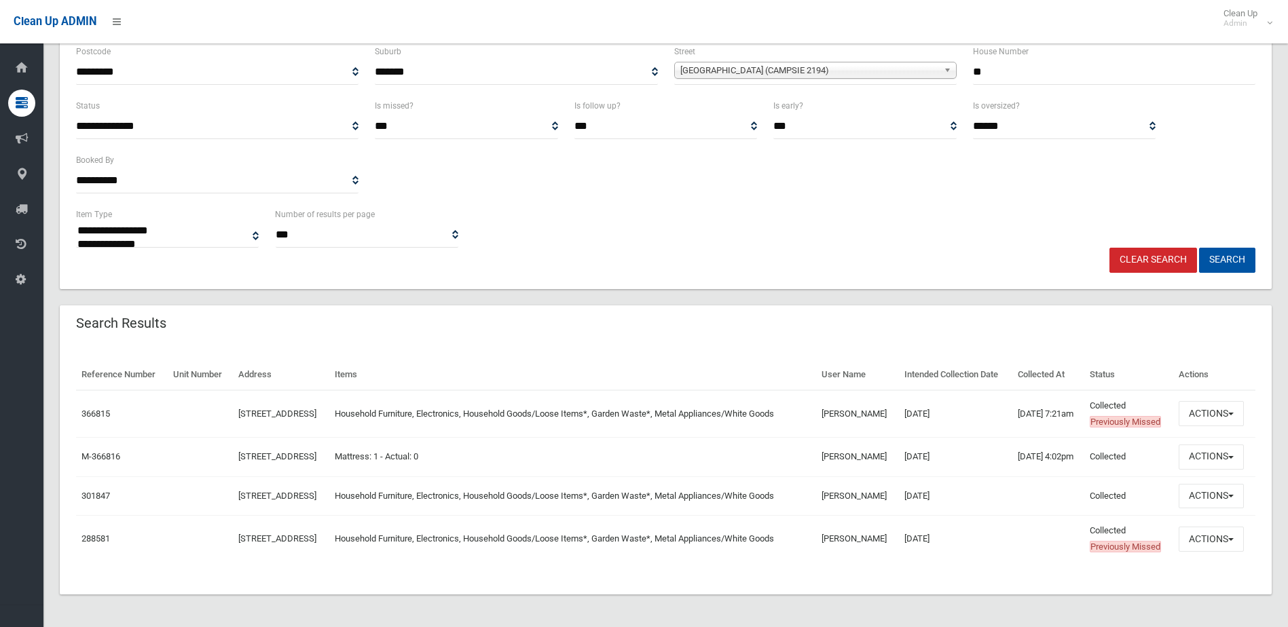
scroll to position [240, 0]
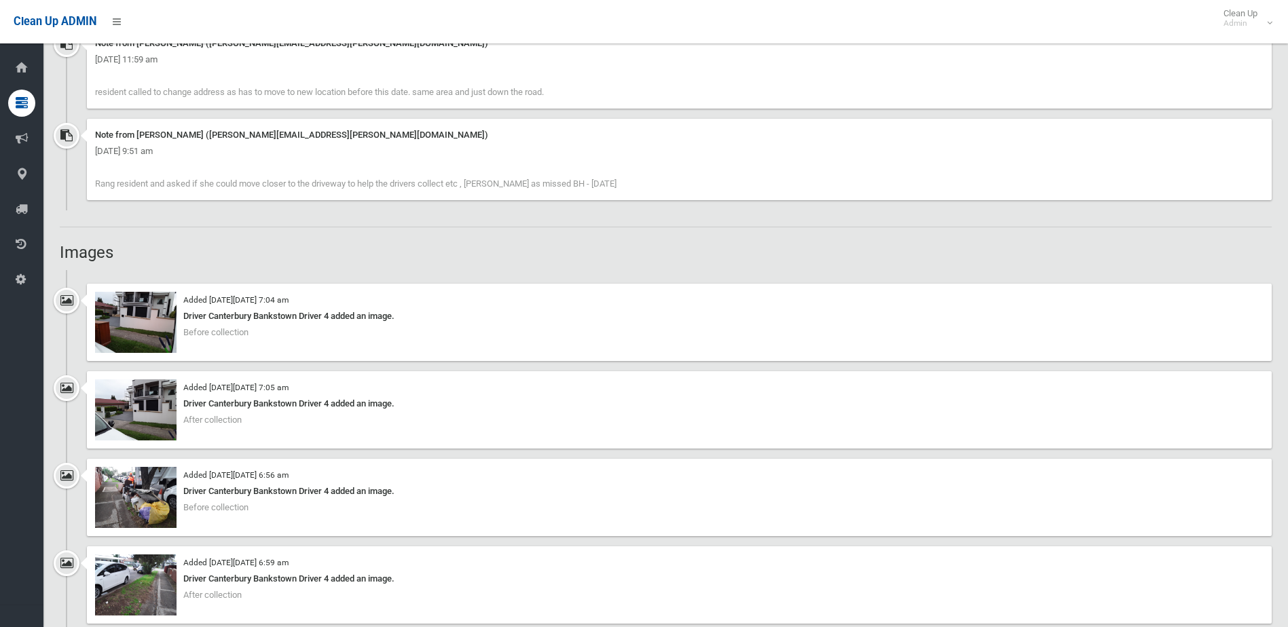
scroll to position [1018, 0]
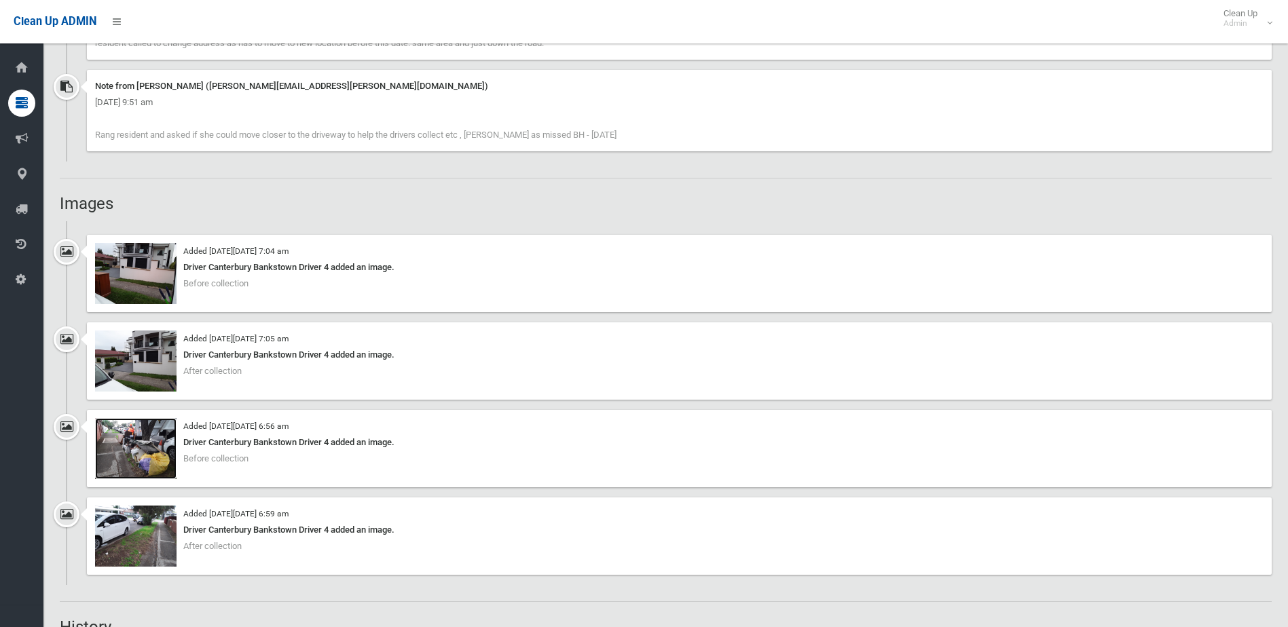
click at [147, 441] on img at bounding box center [135, 448] width 81 height 61
click at [148, 344] on img at bounding box center [135, 361] width 81 height 61
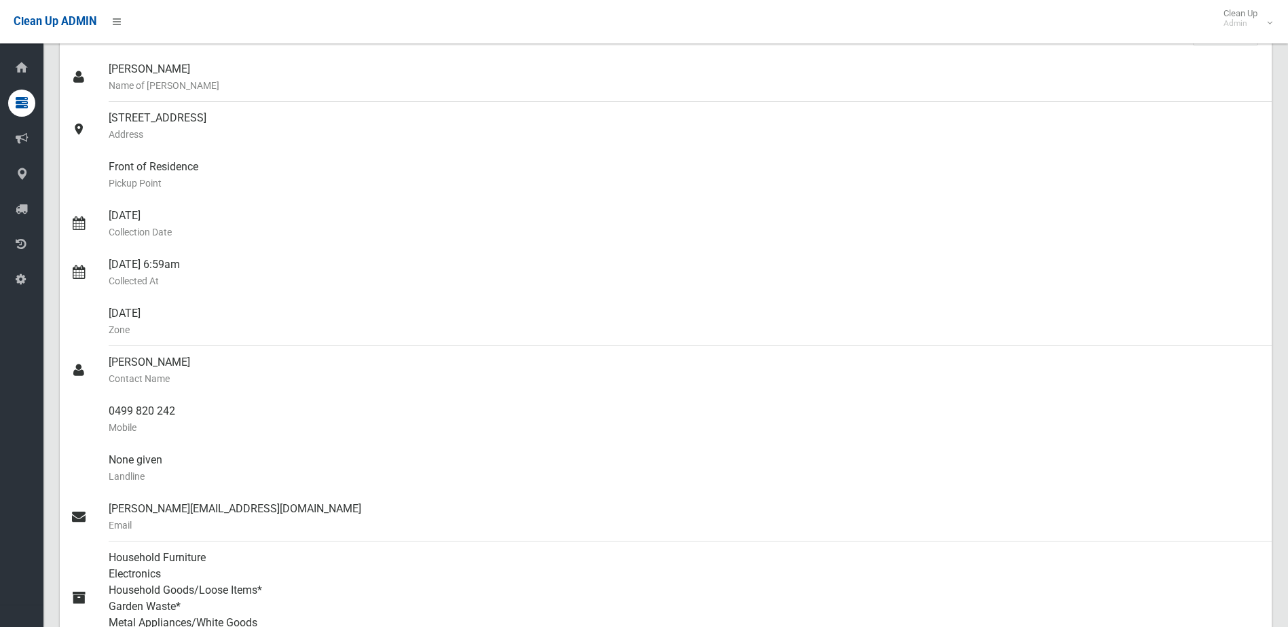
scroll to position [0, 0]
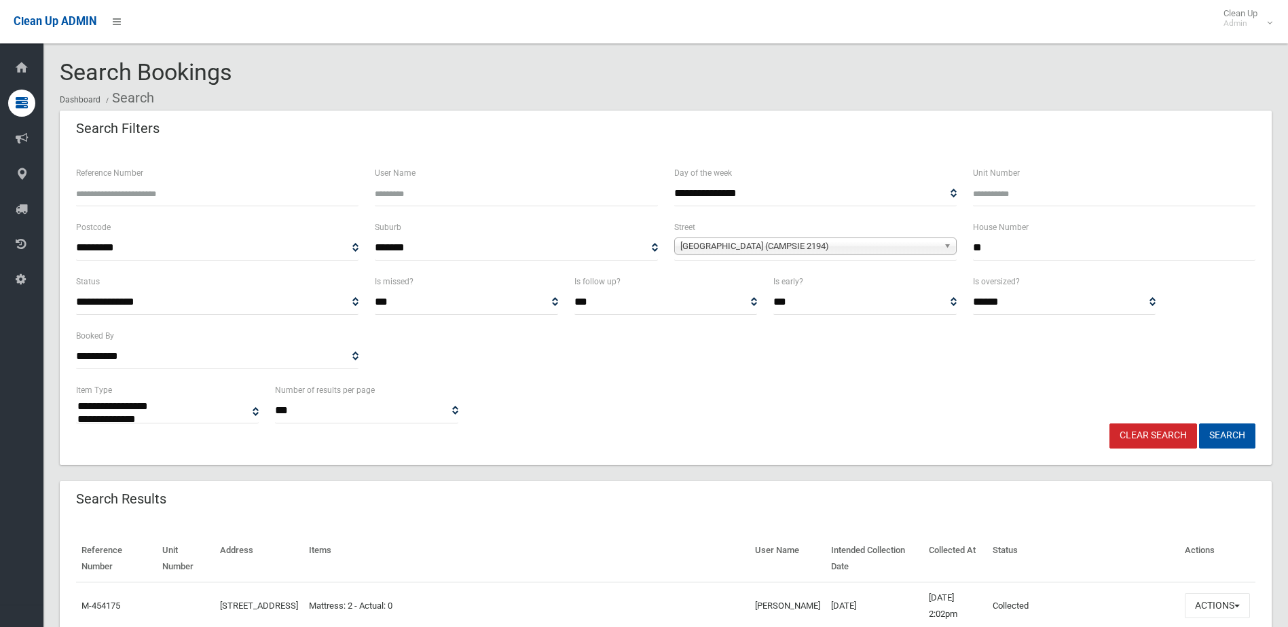
select select
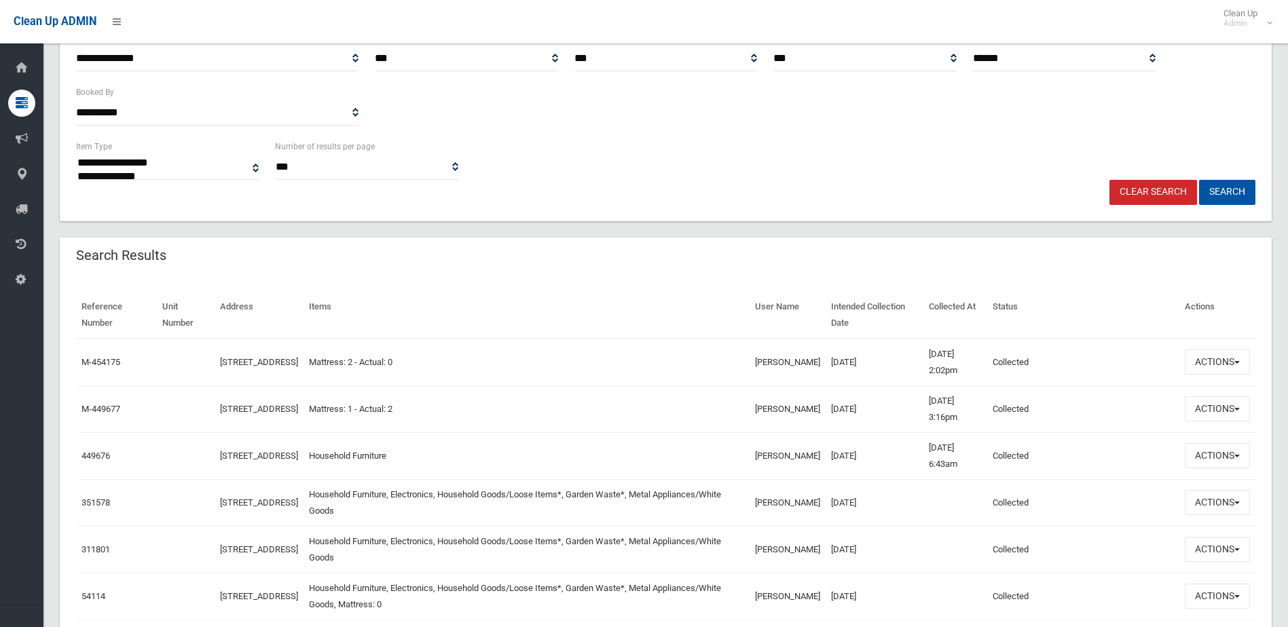
scroll to position [272, 0]
